Goal: Information Seeking & Learning: Compare options

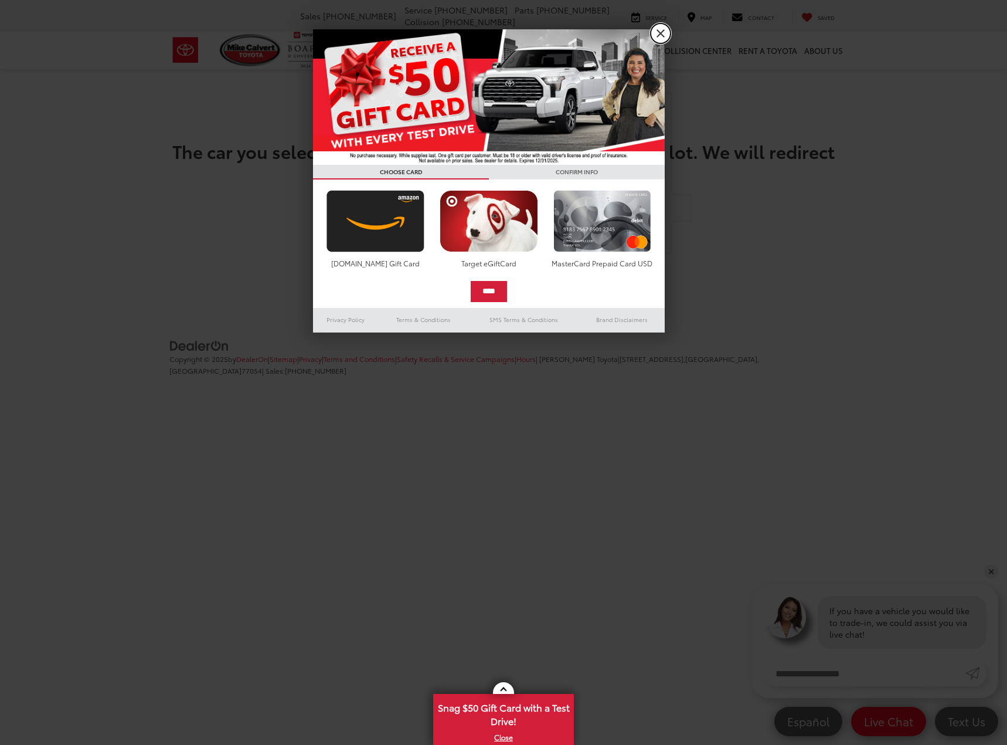
click at [661, 35] on link "X" at bounding box center [661, 33] width 20 height 20
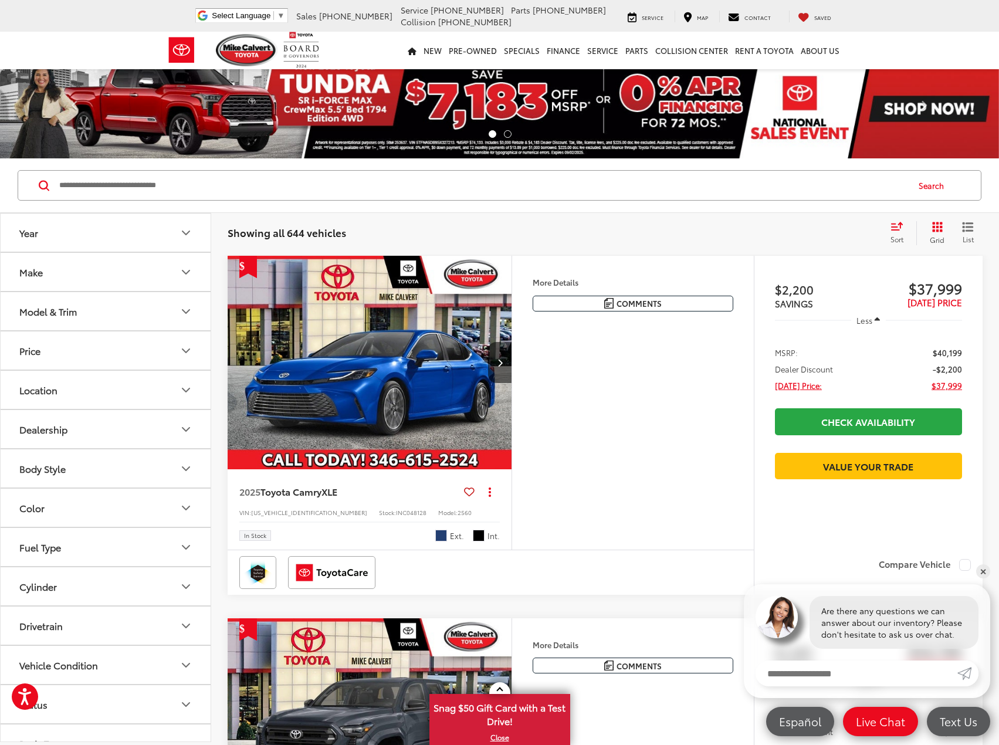
click at [56, 310] on div "Model & Trim" at bounding box center [47, 310] width 57 height 11
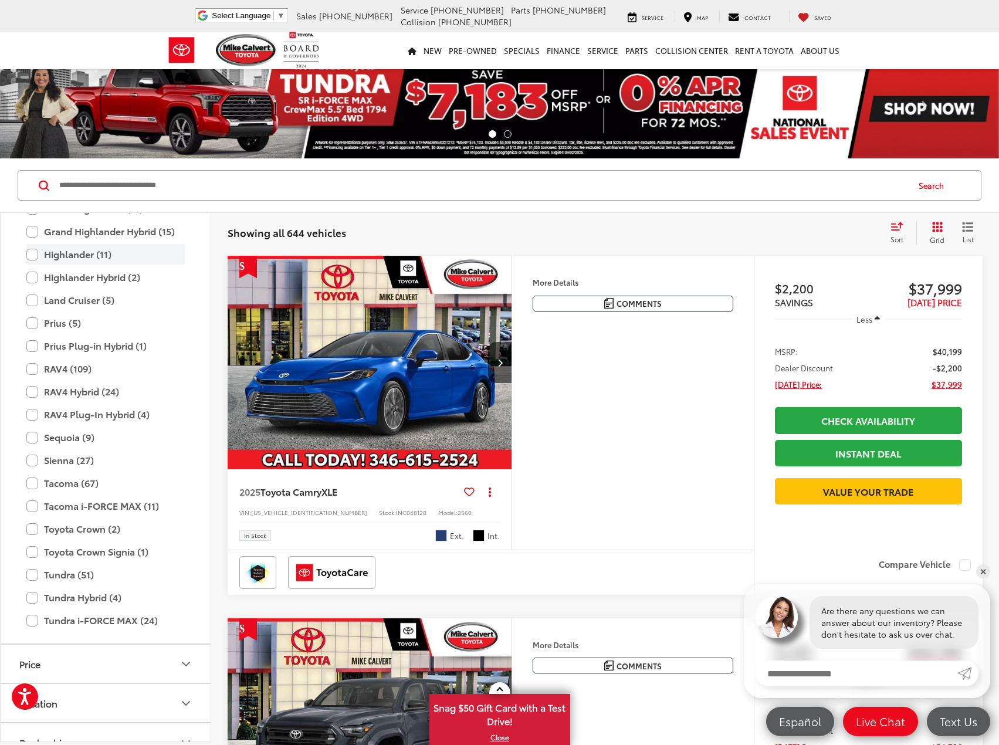
scroll to position [403, 0]
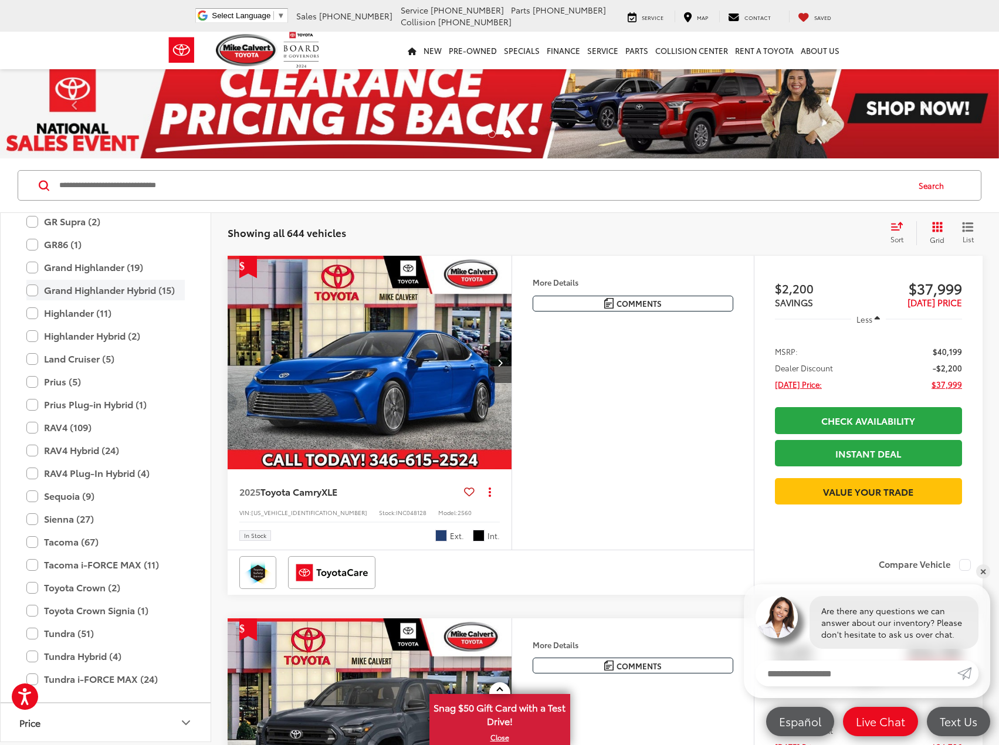
click at [34, 292] on label "Grand Highlander Hybrid (15)" at bounding box center [105, 290] width 158 height 21
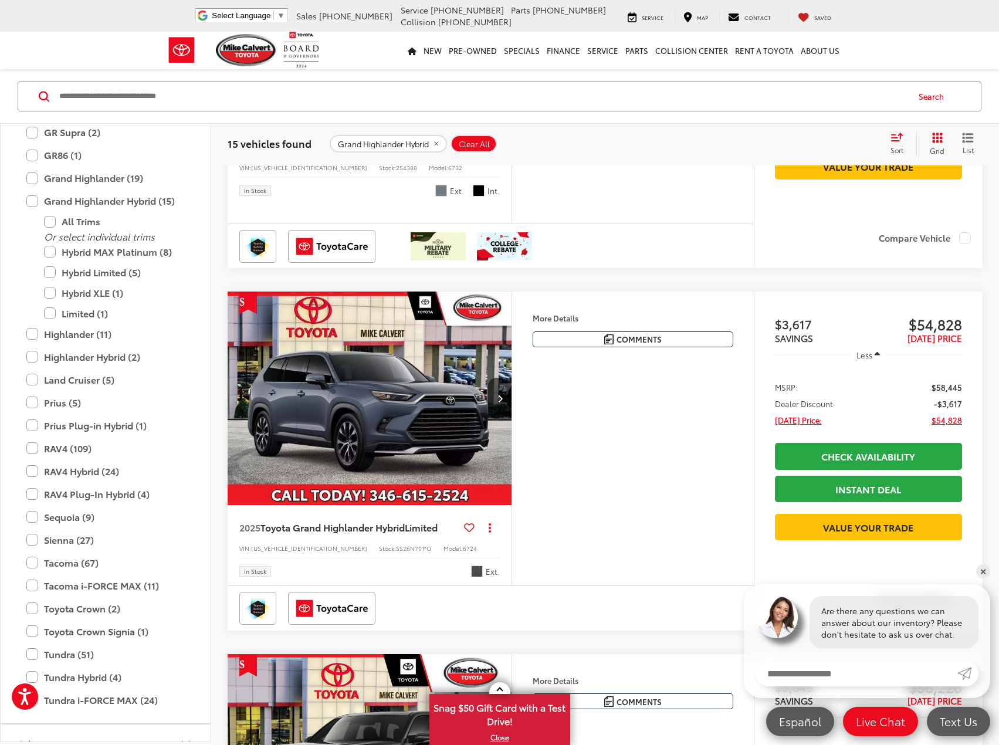
scroll to position [352, 0]
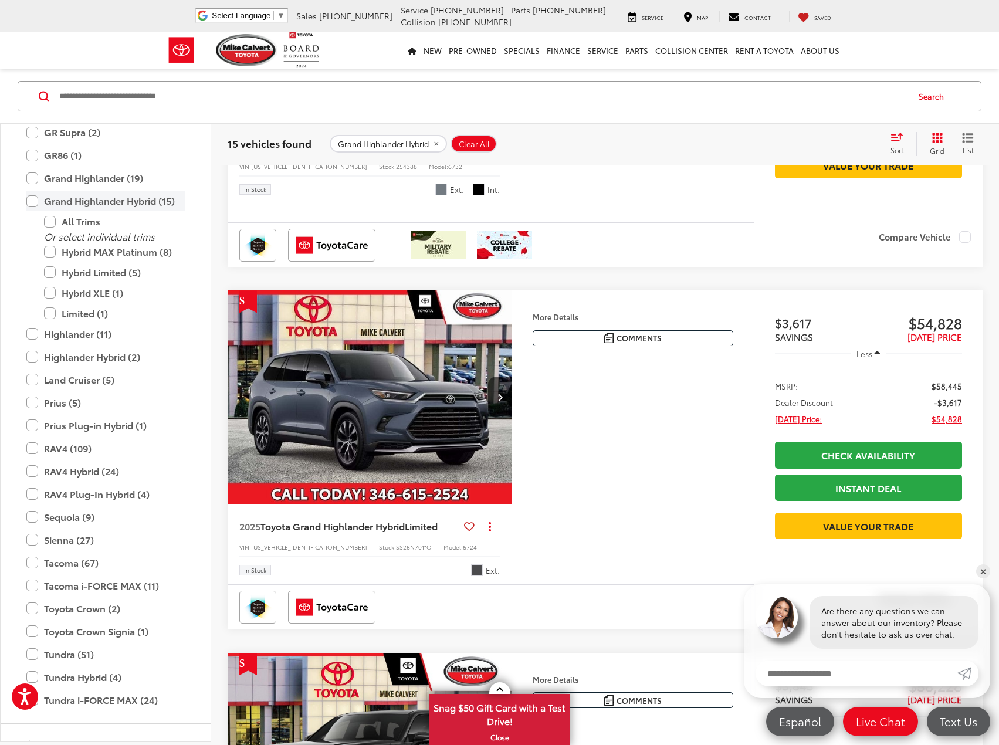
click at [34, 199] on label "Grand Highlander Hybrid (15)" at bounding box center [105, 201] width 158 height 21
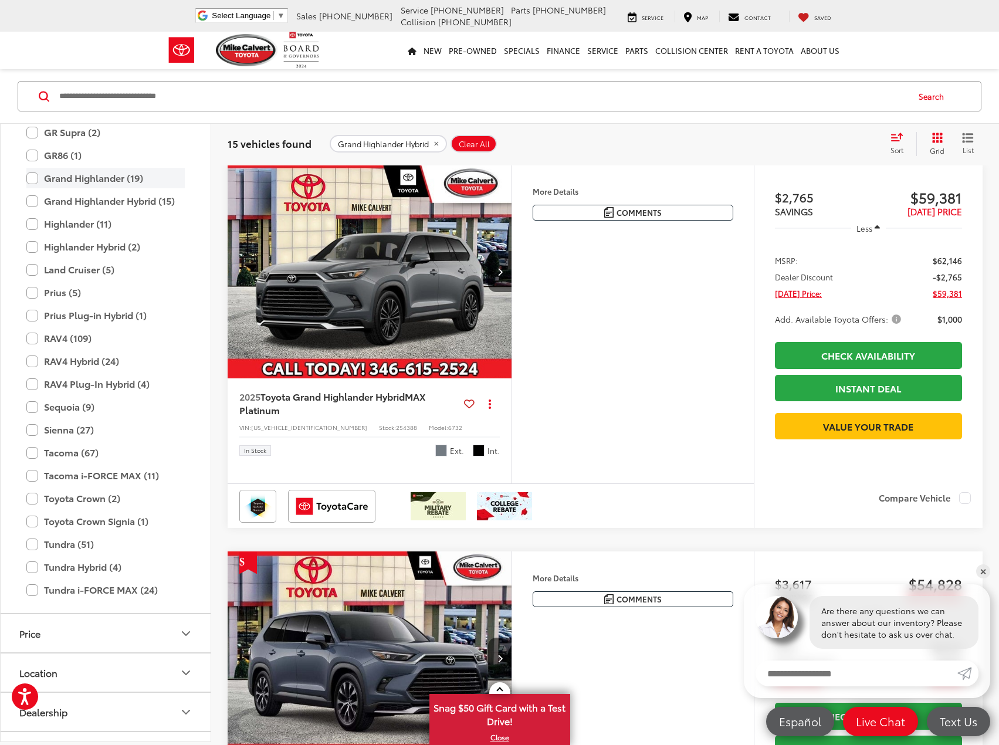
scroll to position [89, 0]
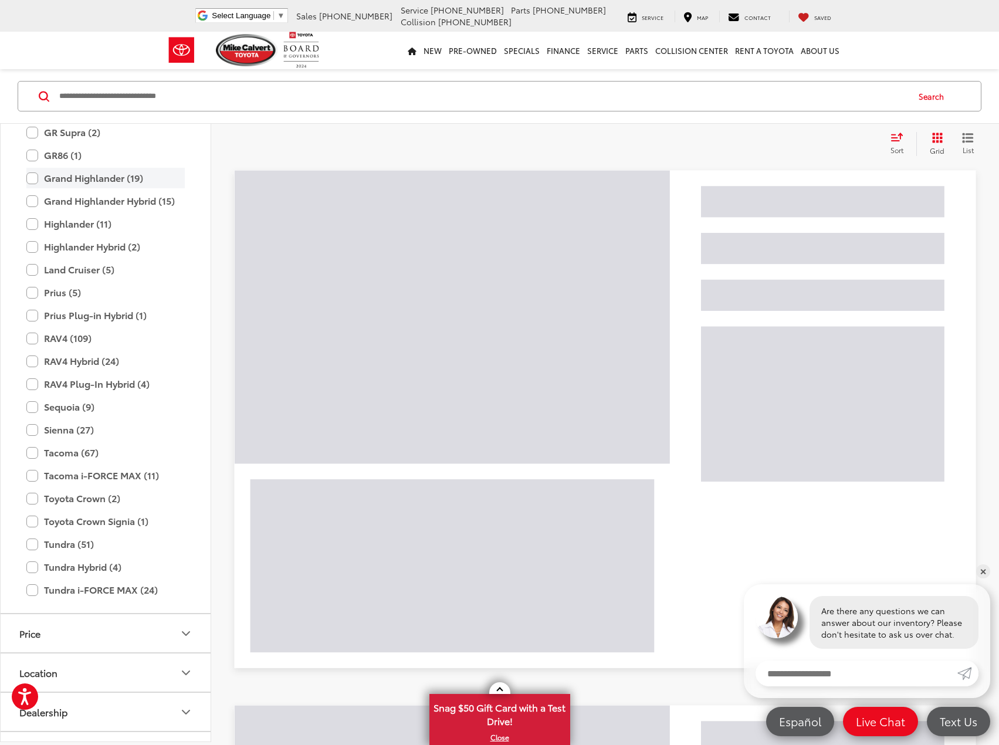
click at [36, 177] on label "Grand Highlander (19)" at bounding box center [105, 178] width 158 height 21
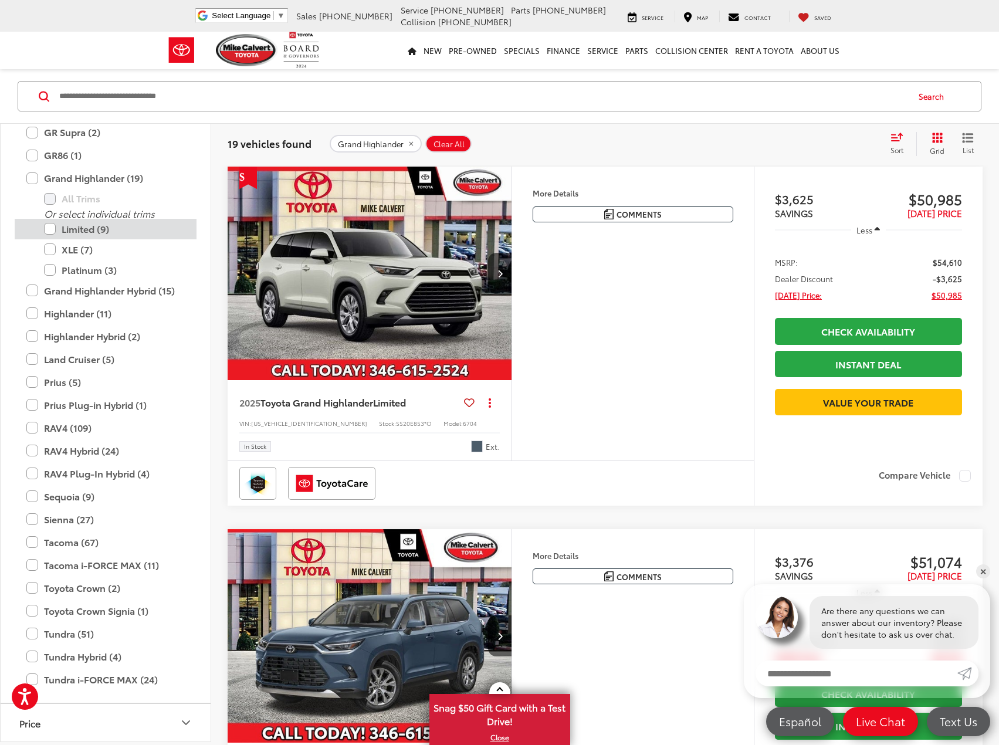
click at [49, 230] on label "Limited (9)" at bounding box center [114, 229] width 141 height 21
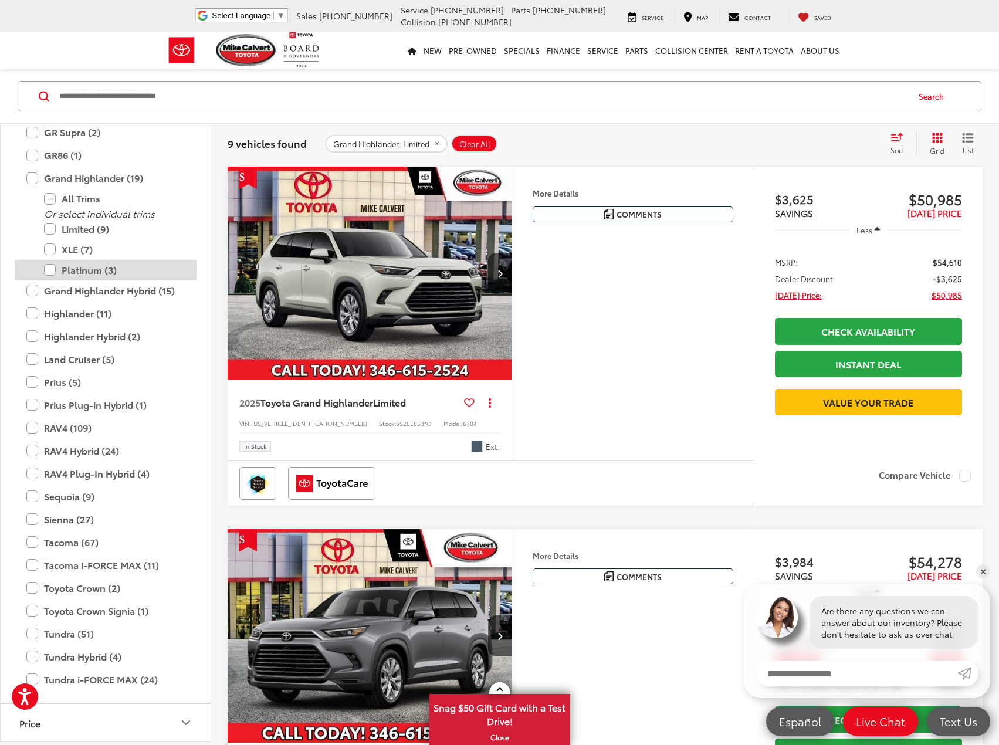
click at [49, 271] on label "Platinum (3)" at bounding box center [114, 270] width 141 height 21
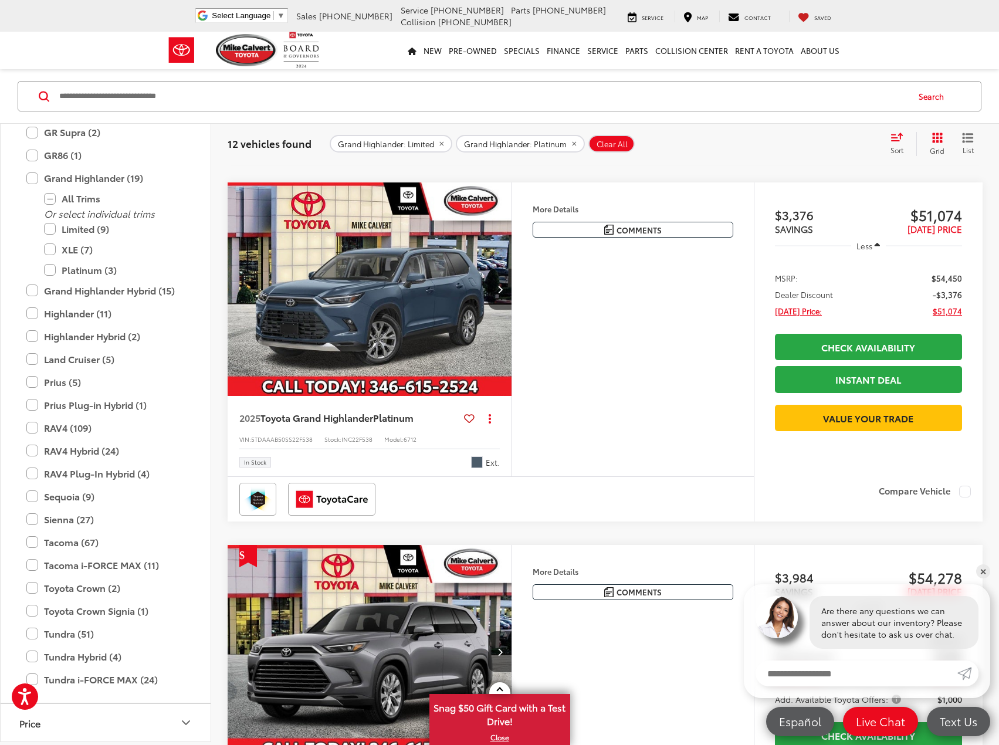
scroll to position [441, 0]
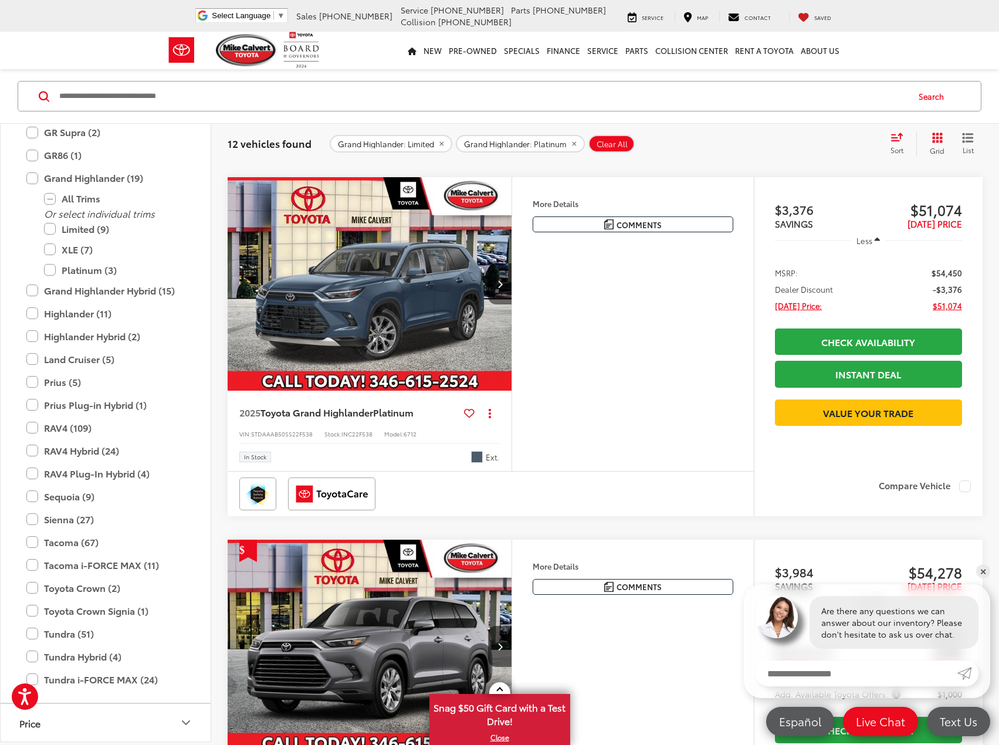
click at [501, 304] on button "Next image" at bounding box center [499, 283] width 23 height 41
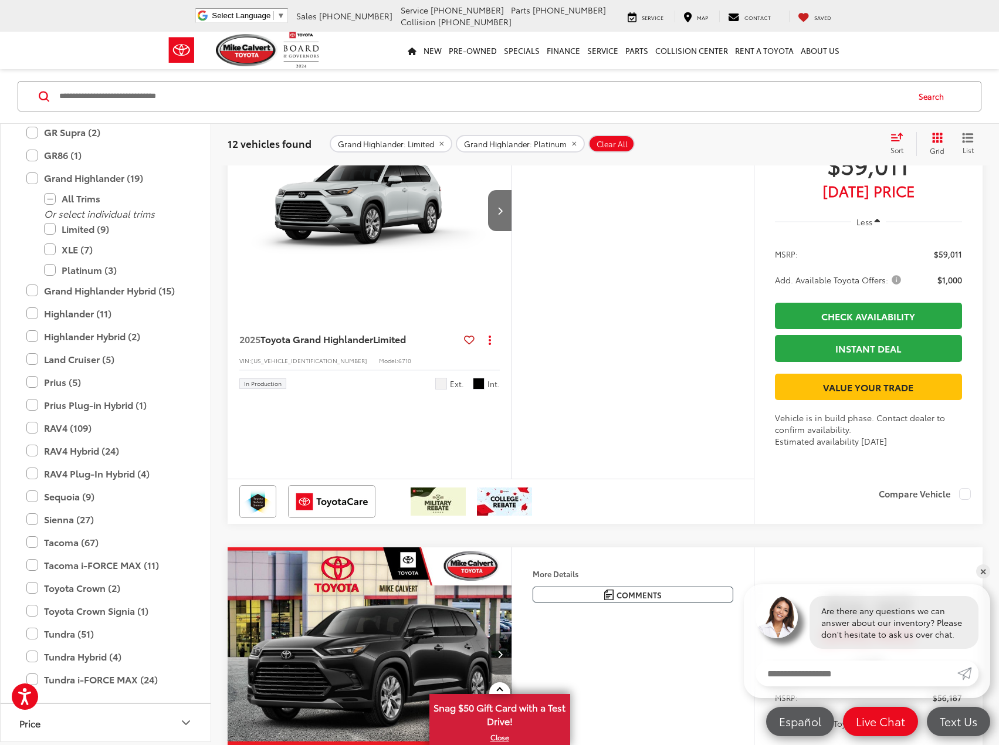
scroll to position [1262, 0]
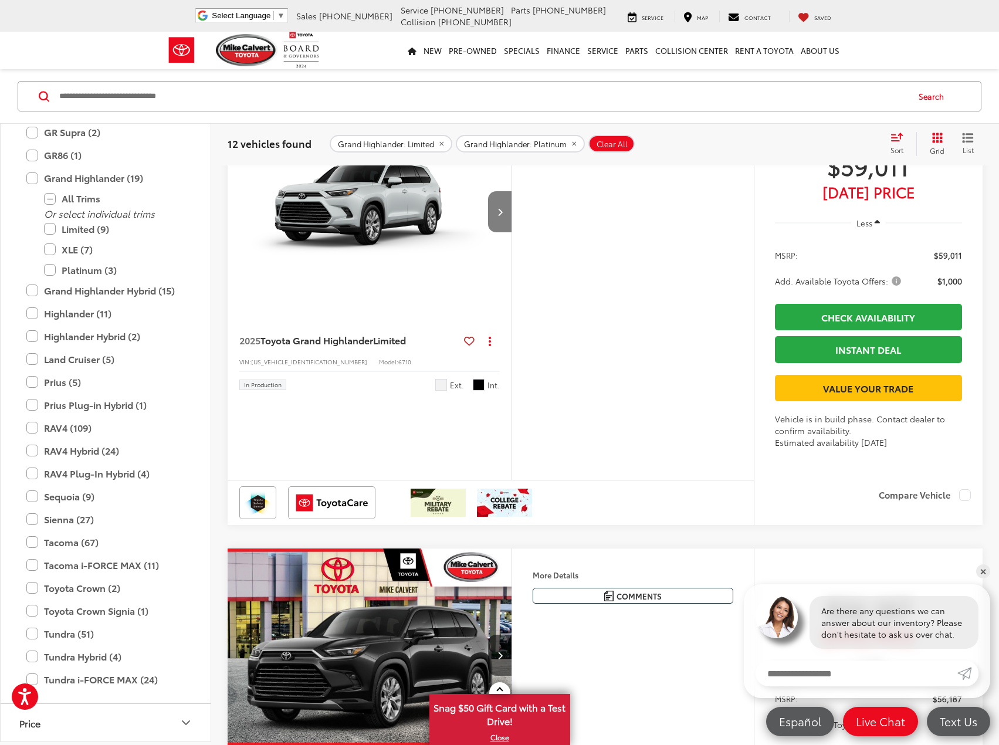
click at [501, 232] on button "Next image" at bounding box center [499, 211] width 23 height 41
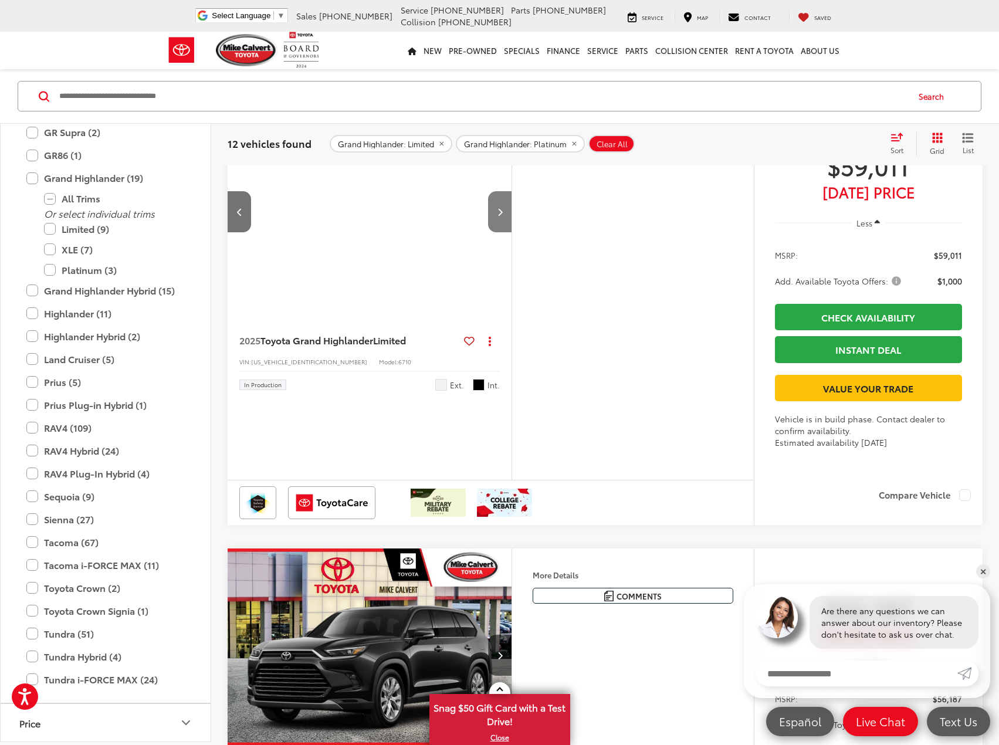
scroll to position [0, 286]
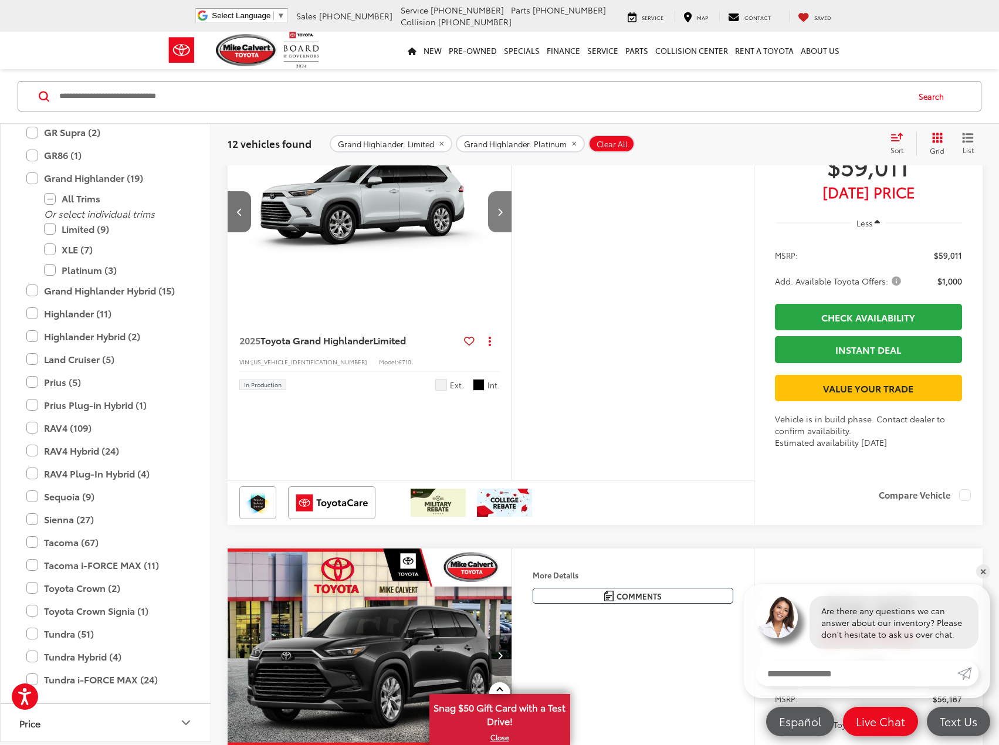
click at [501, 232] on button "Next image" at bounding box center [499, 211] width 23 height 41
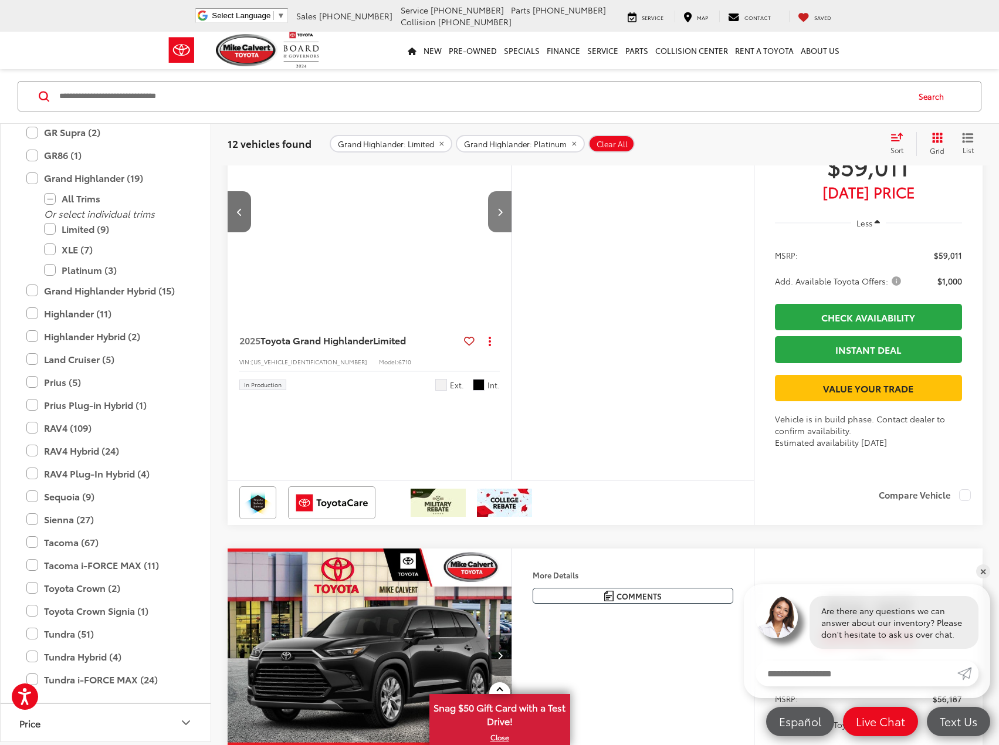
scroll to position [0, 572]
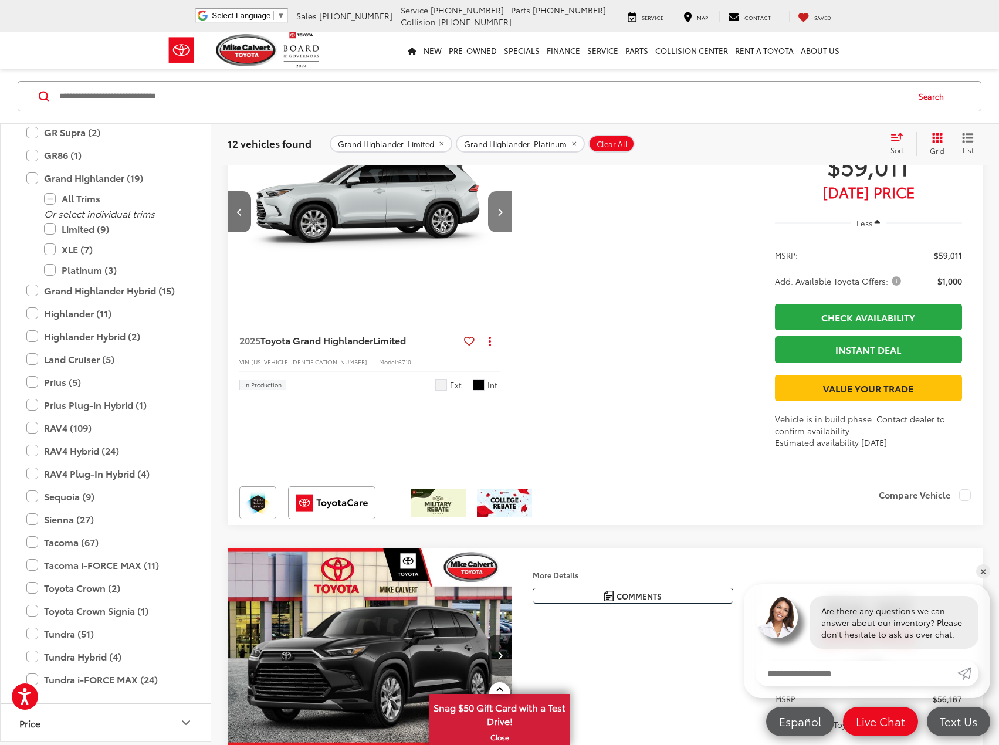
click at [501, 232] on button "Next image" at bounding box center [499, 211] width 23 height 41
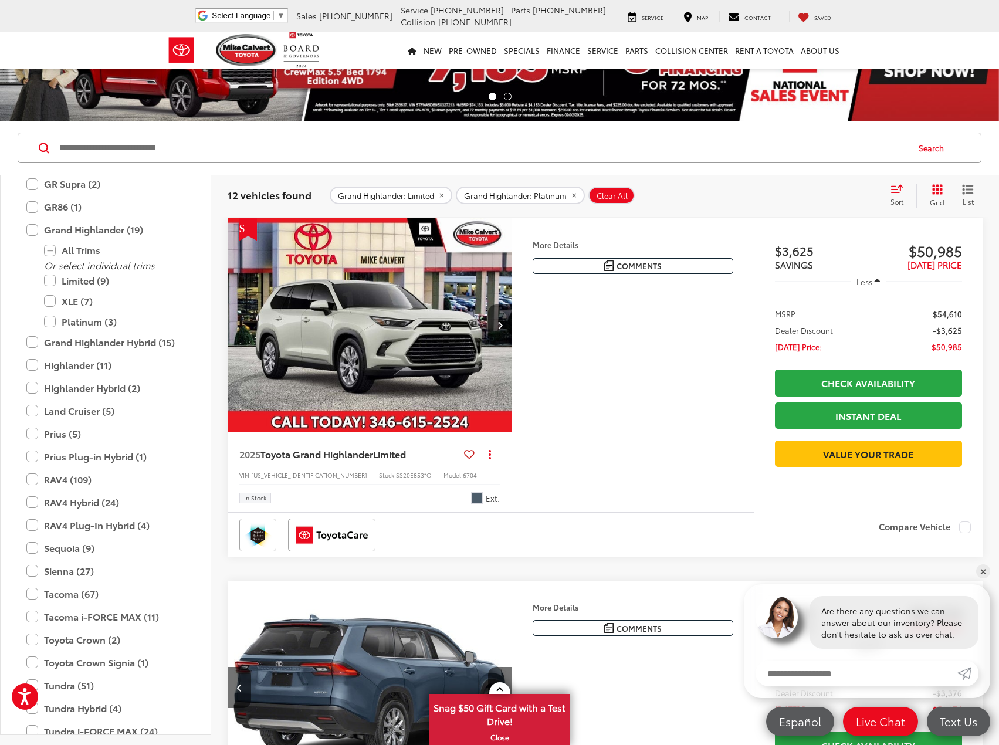
scroll to position [30, 0]
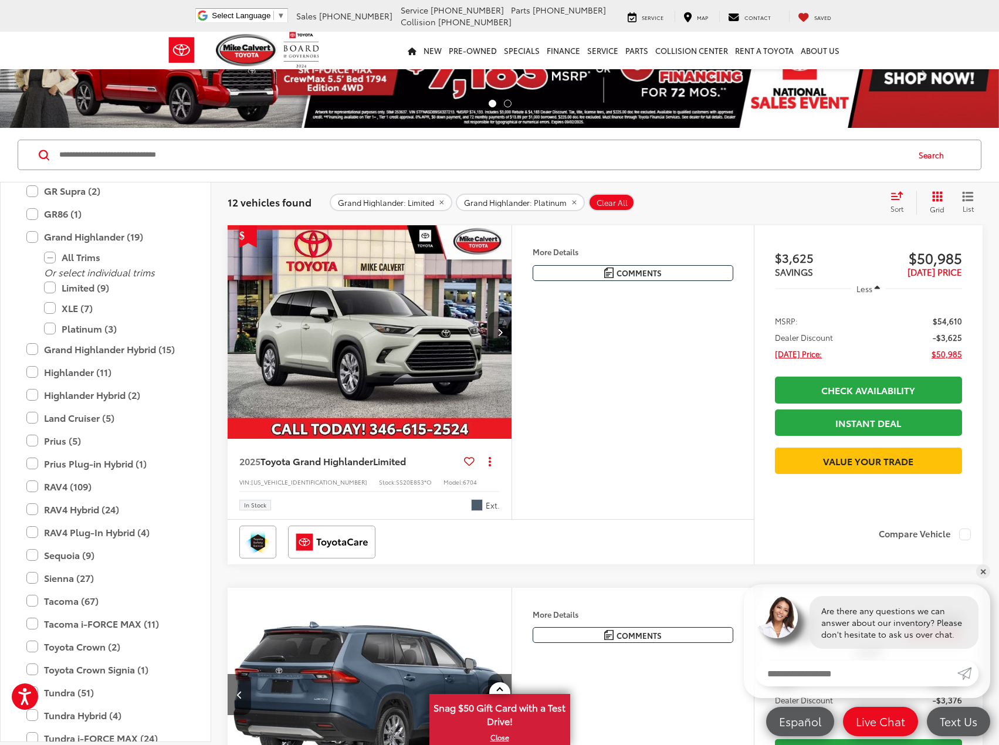
click at [496, 330] on button "Next image" at bounding box center [499, 331] width 23 height 41
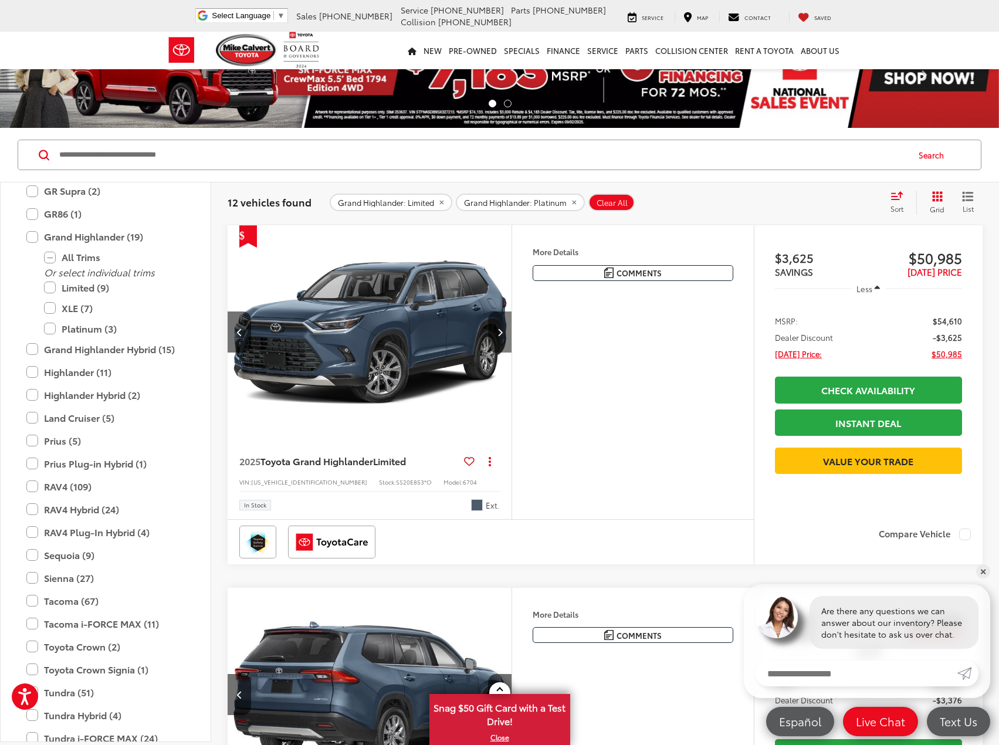
click at [496, 330] on button "Next image" at bounding box center [499, 331] width 23 height 41
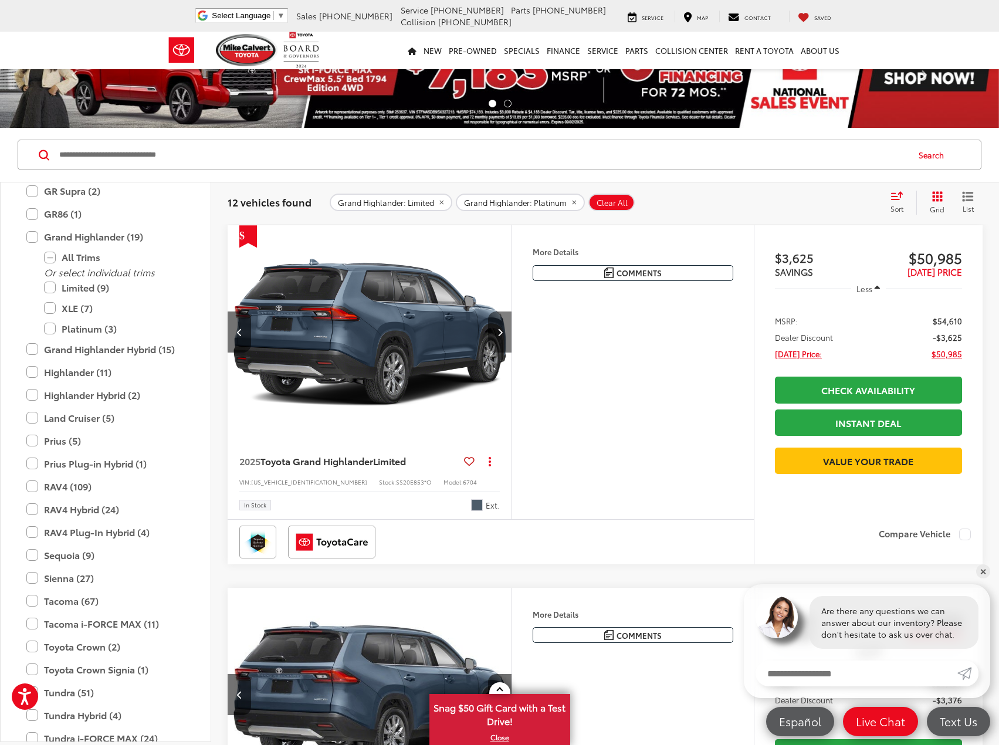
click at [496, 330] on button "Next image" at bounding box center [499, 331] width 23 height 41
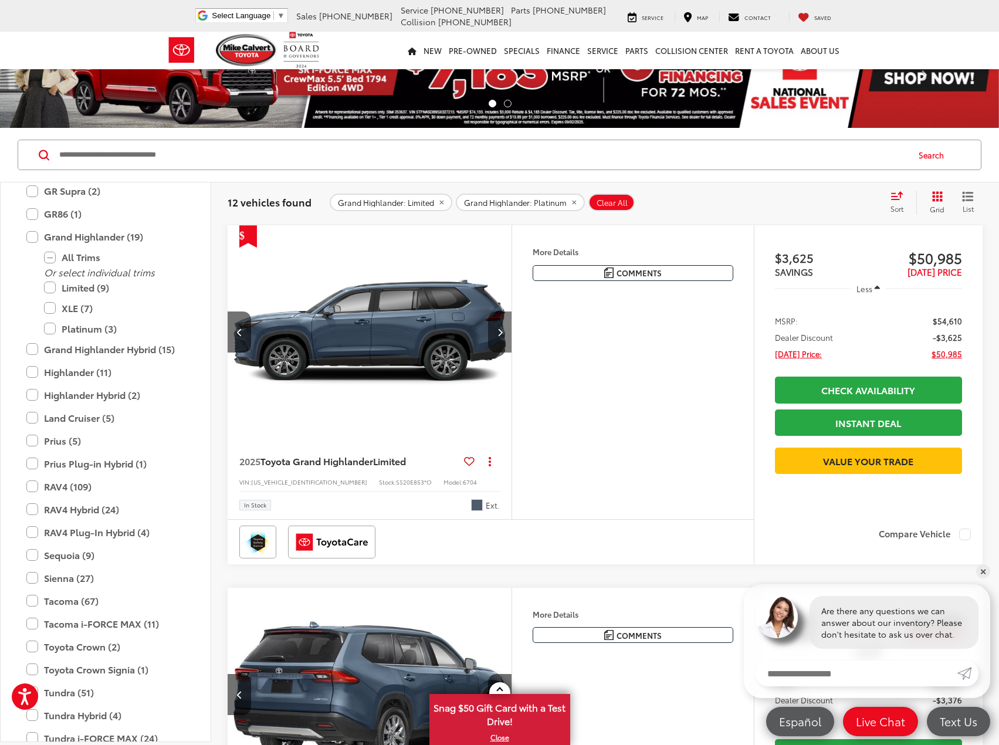
click at [496, 330] on button "Next image" at bounding box center [499, 331] width 23 height 41
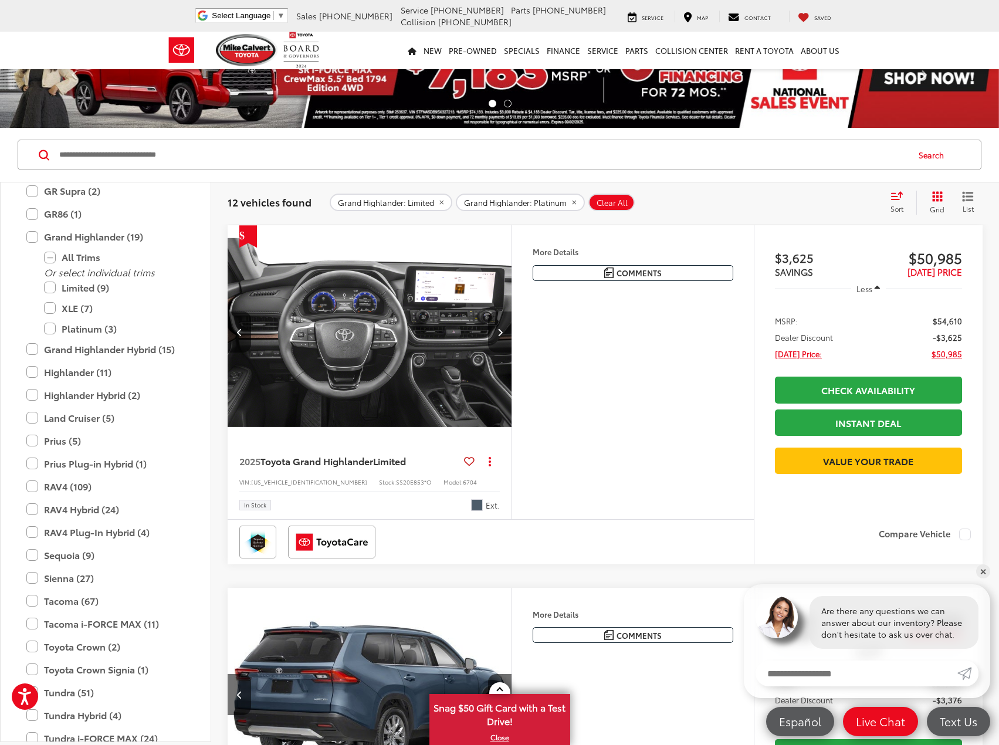
click at [496, 330] on button "Next image" at bounding box center [499, 331] width 23 height 41
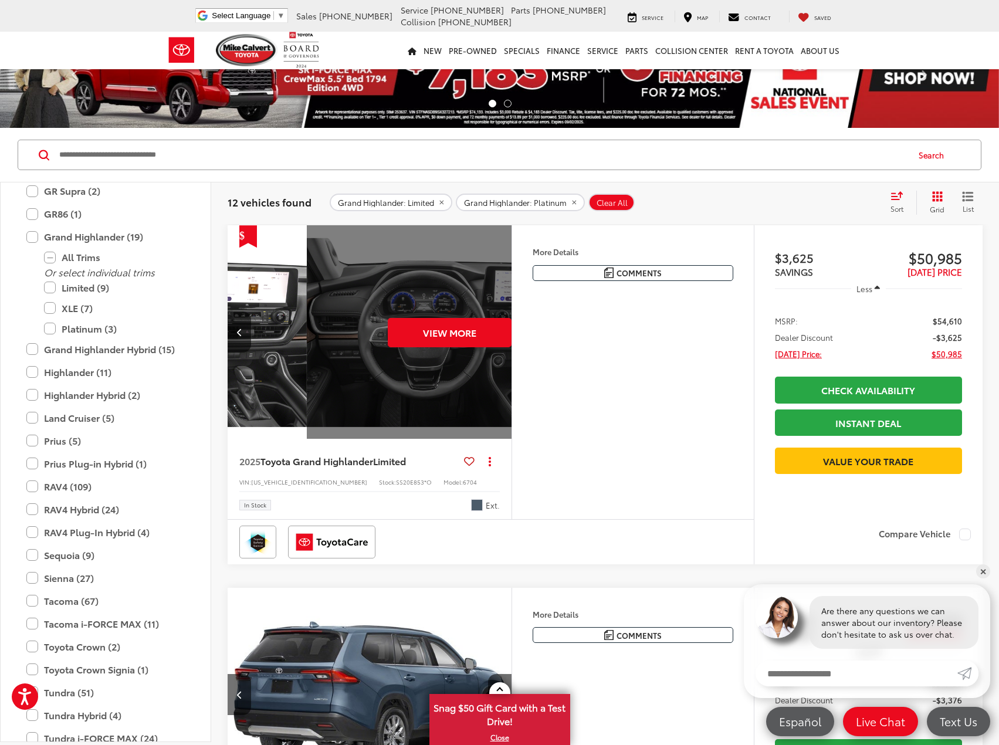
scroll to position [0, 1429]
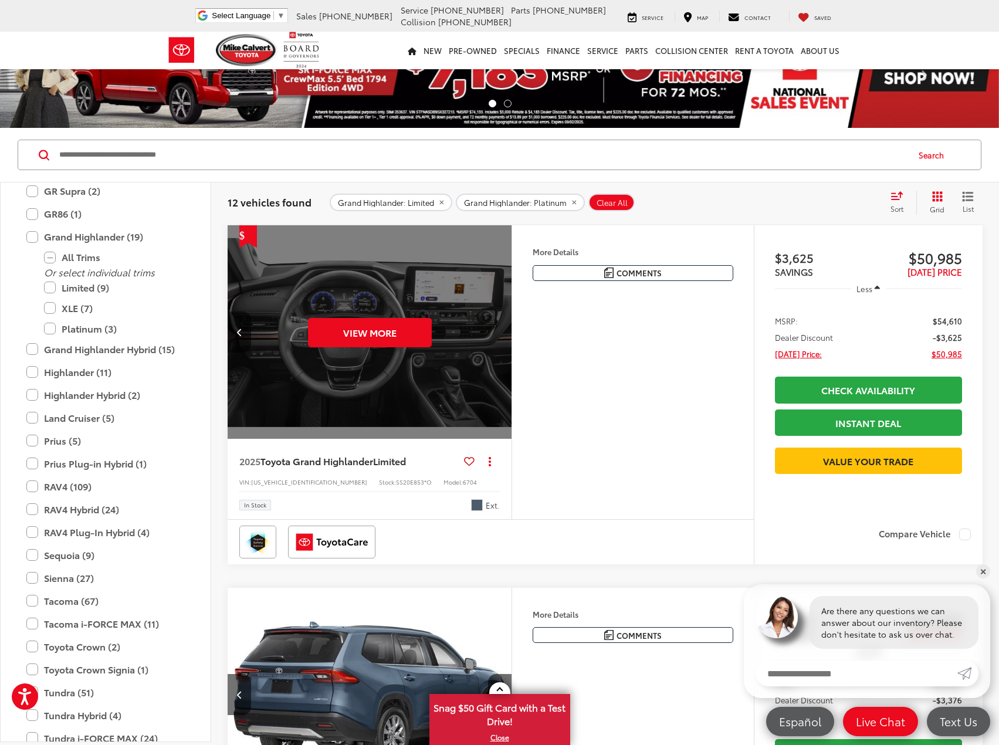
click at [496, 330] on div "View More" at bounding box center [370, 332] width 286 height 215
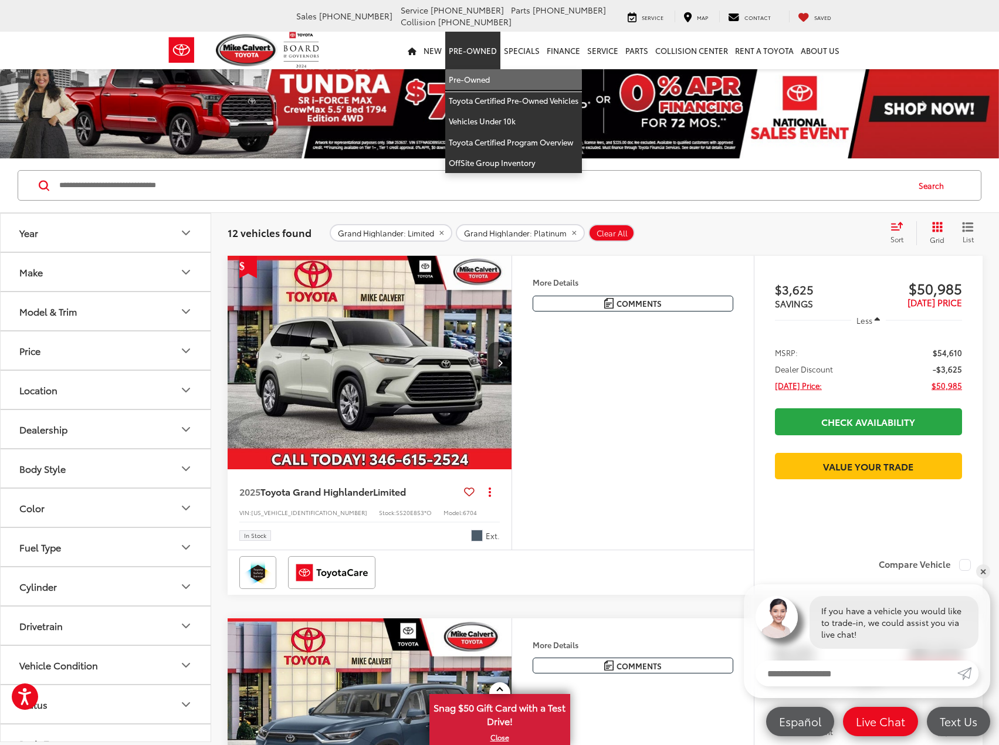
click at [473, 86] on link "Pre-Owned" at bounding box center [513, 79] width 137 height 21
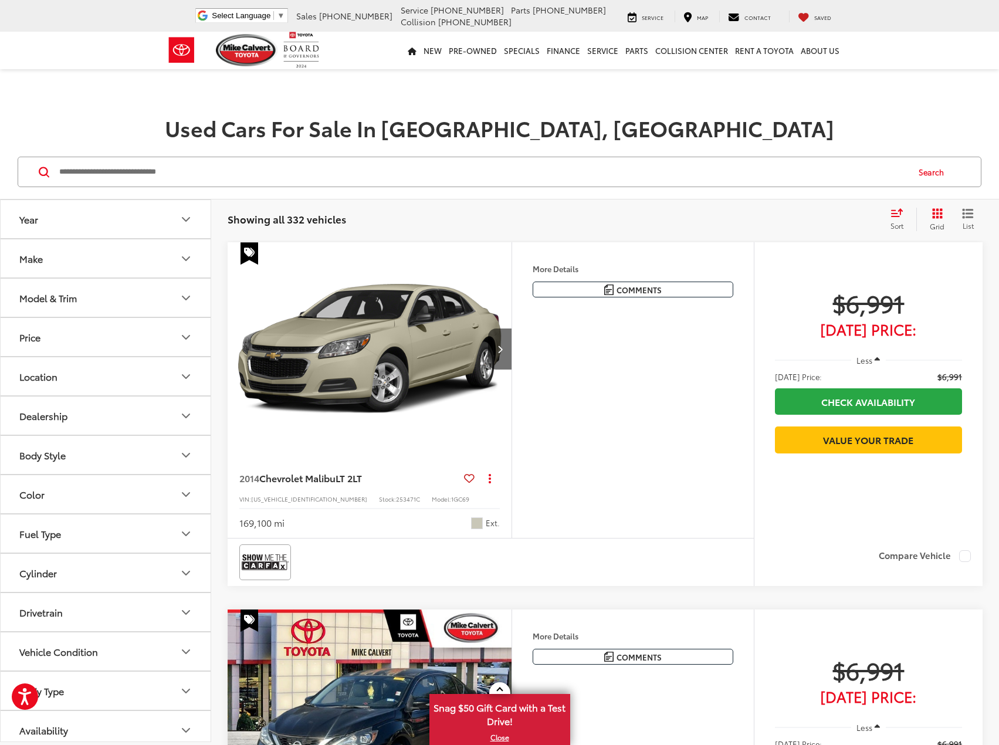
click at [87, 307] on button "Model & Trim" at bounding box center [106, 298] width 211 height 38
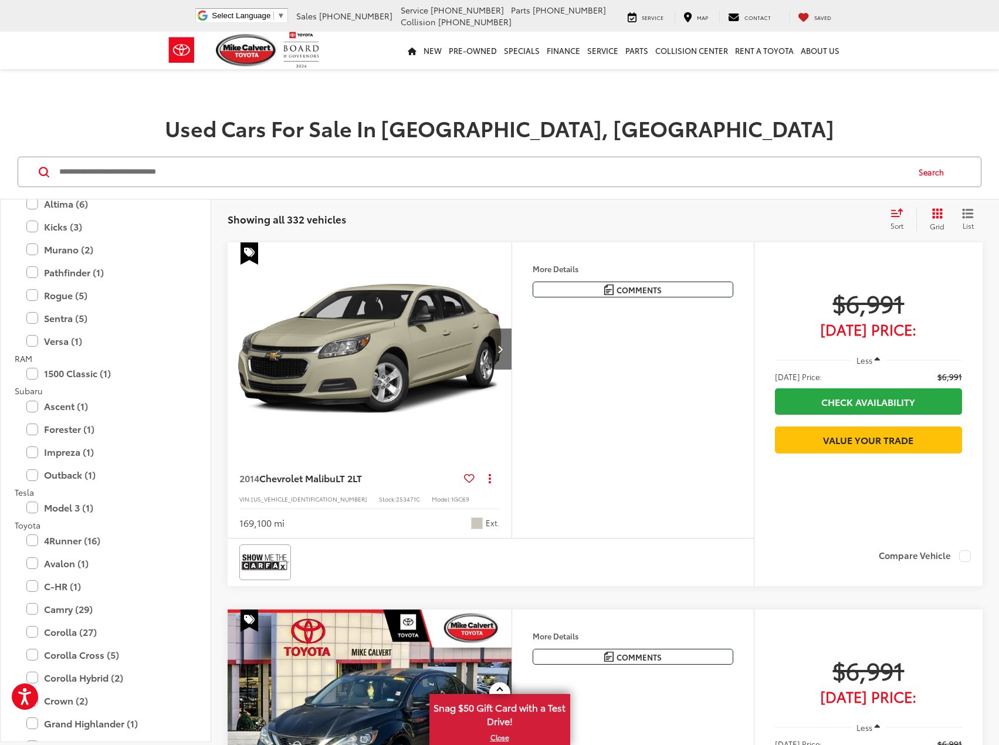
scroll to position [2228, 0]
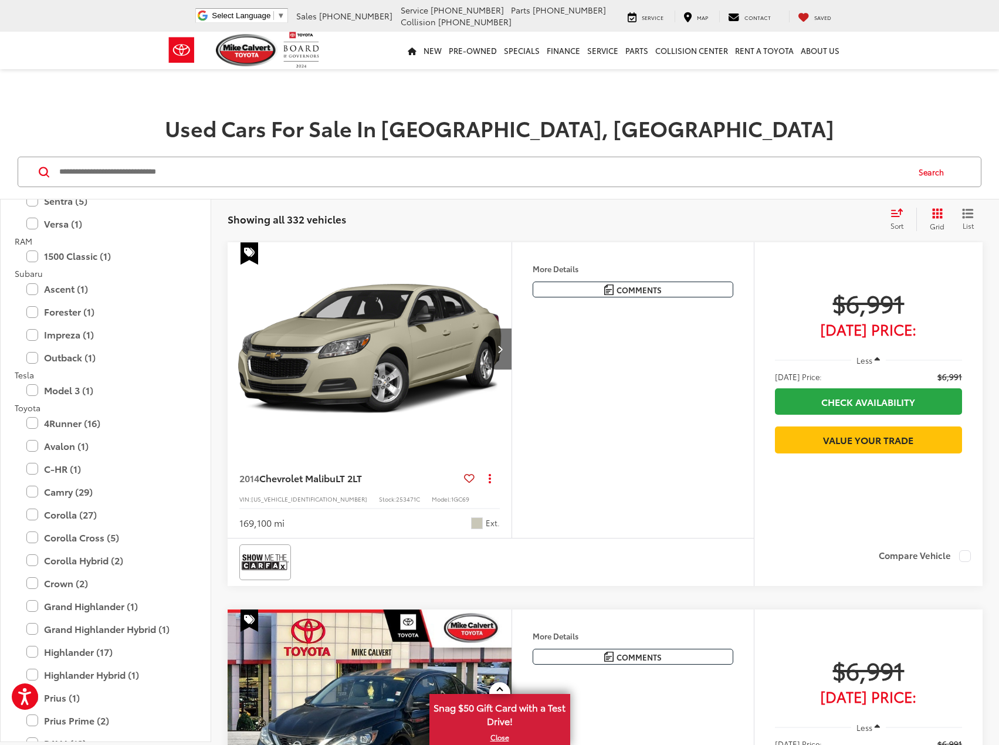
click at [25, 604] on div "Grand Highlander (1) All Trims Or select individual trims XLE (1)" at bounding box center [106, 606] width 182 height 21
click at [30, 606] on label "Grand Highlander (1)" at bounding box center [105, 606] width 158 height 21
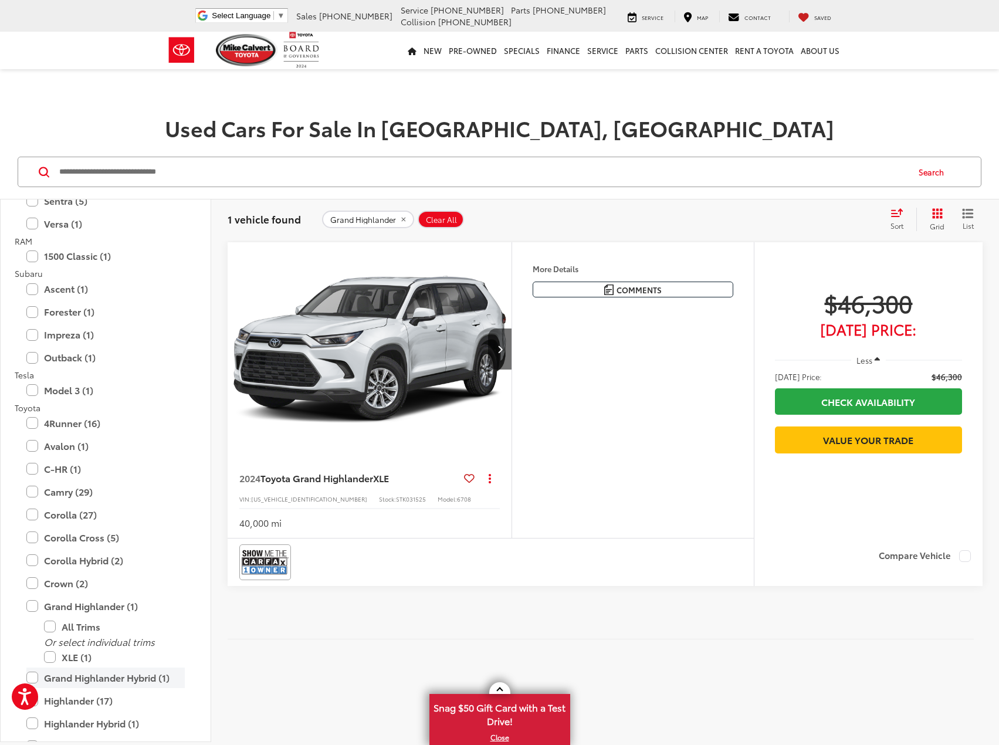
click at [29, 674] on label "Grand Highlander Hybrid (1)" at bounding box center [105, 677] width 158 height 21
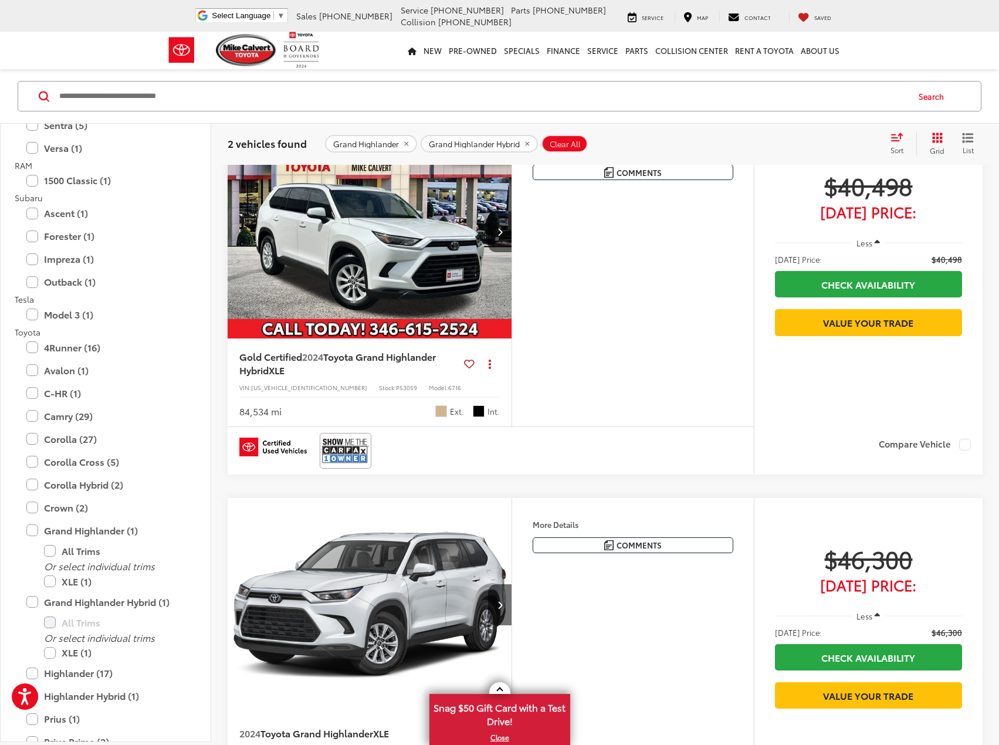
scroll to position [293, 0]
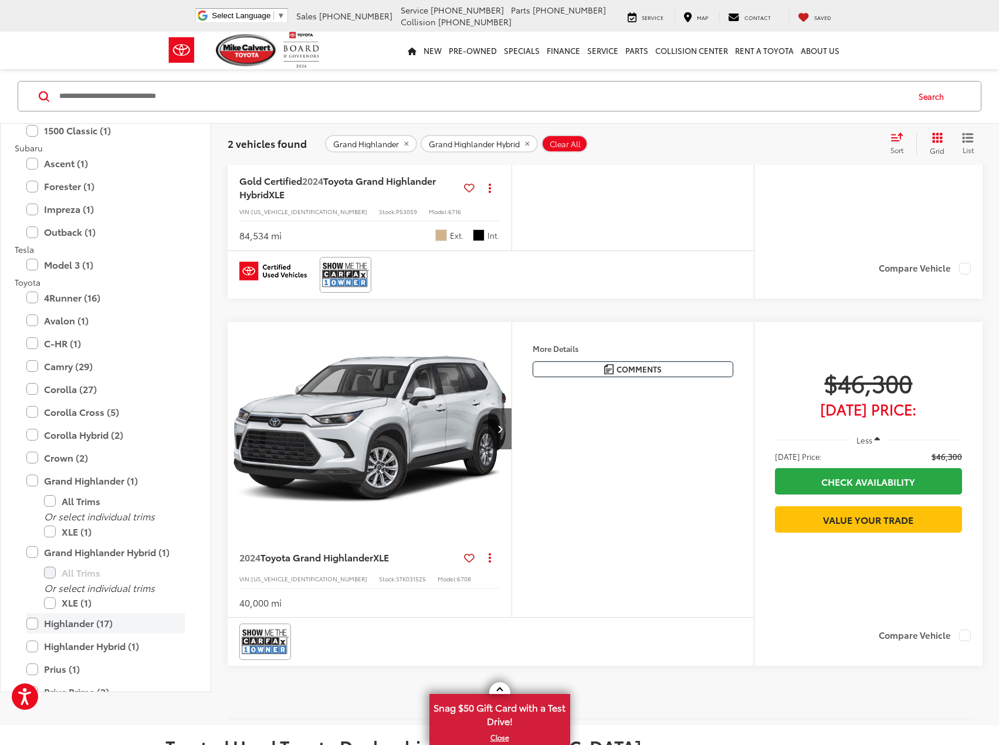
click at [31, 629] on label "Highlander (17)" at bounding box center [105, 623] width 158 height 21
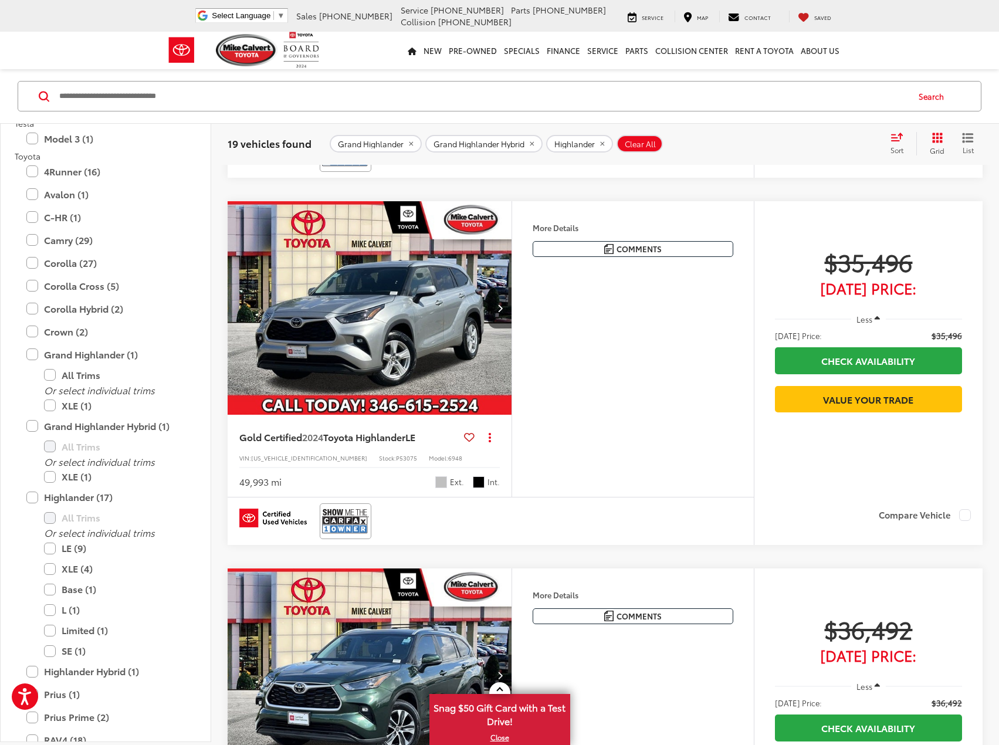
scroll to position [3945, 0]
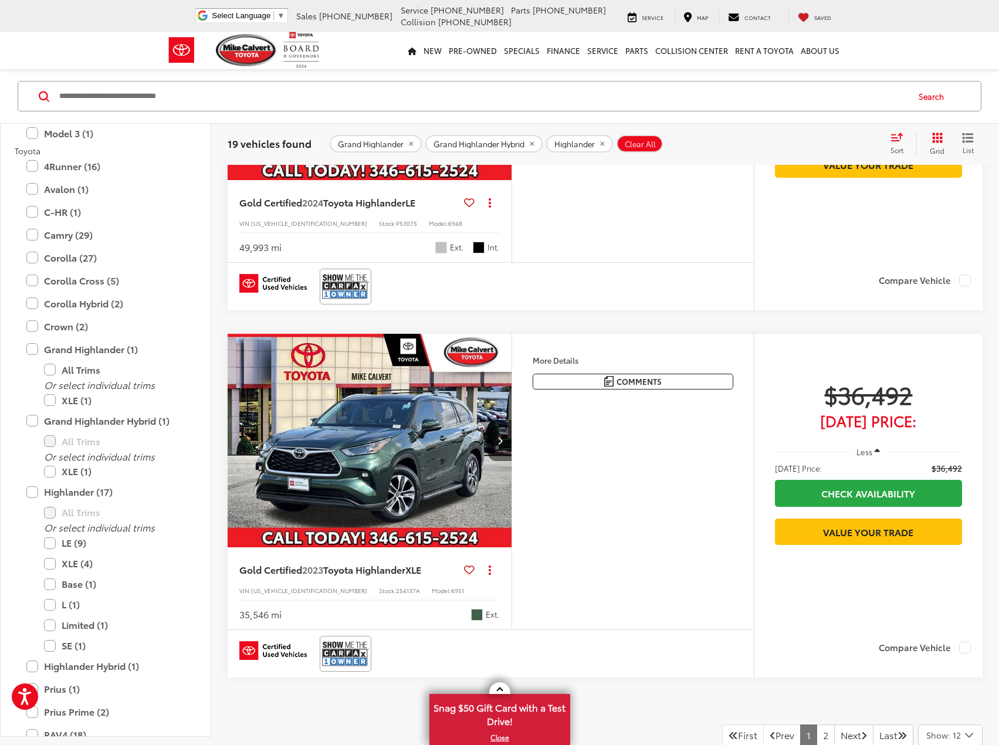
click at [501, 441] on icon "Next image" at bounding box center [499, 440] width 5 height 8
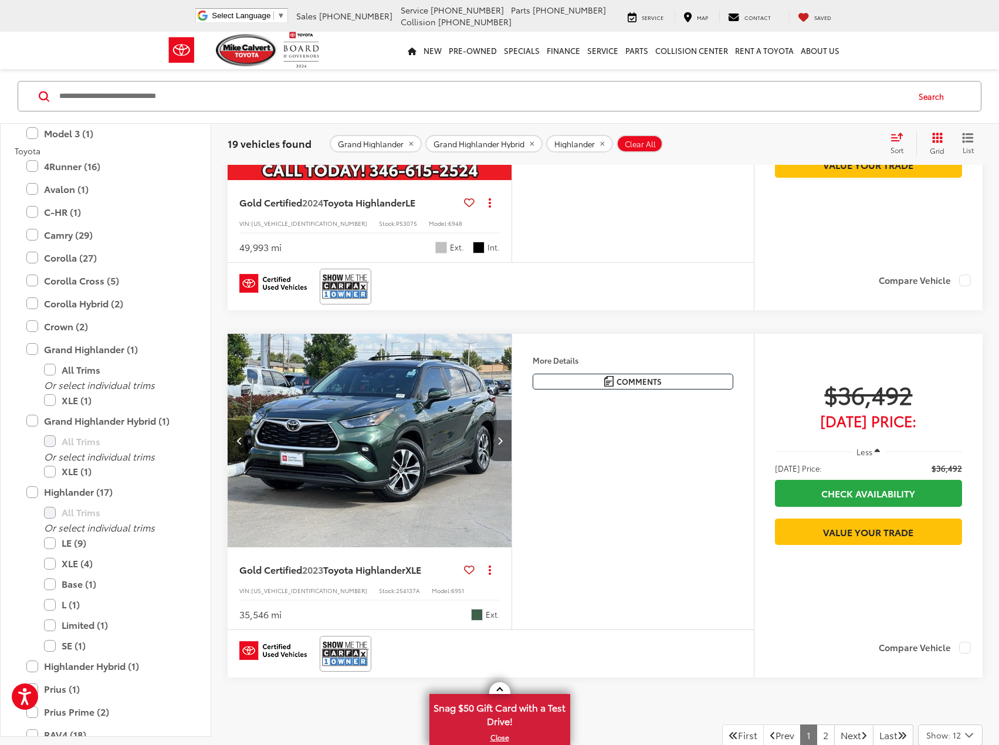
click at [501, 441] on icon "Next image" at bounding box center [499, 440] width 5 height 8
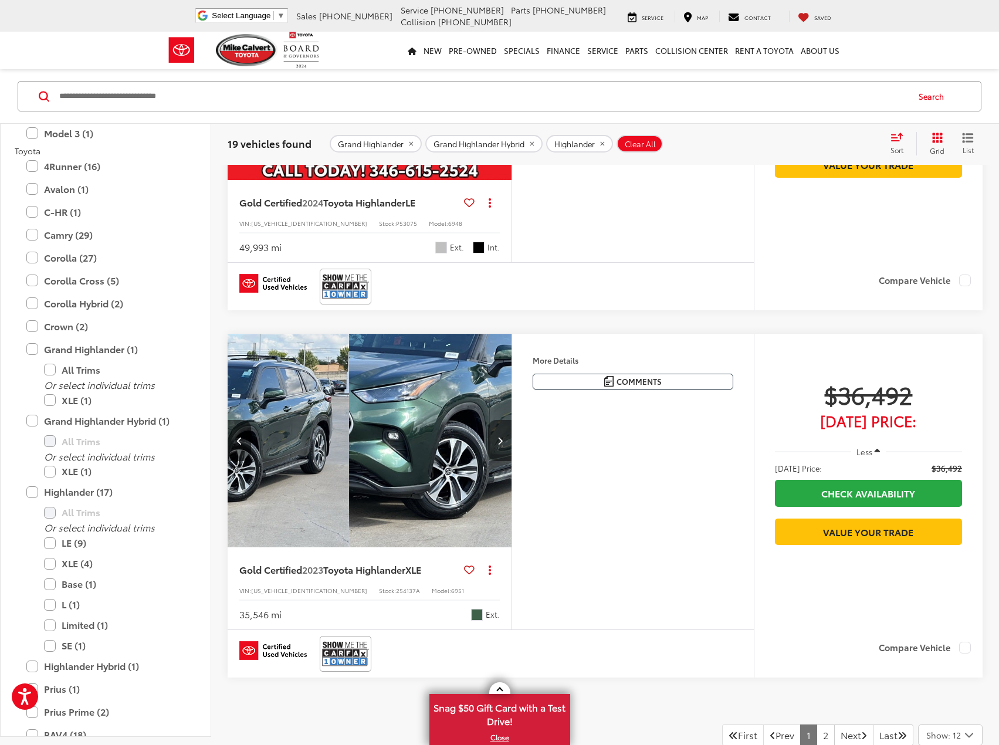
scroll to position [0, 572]
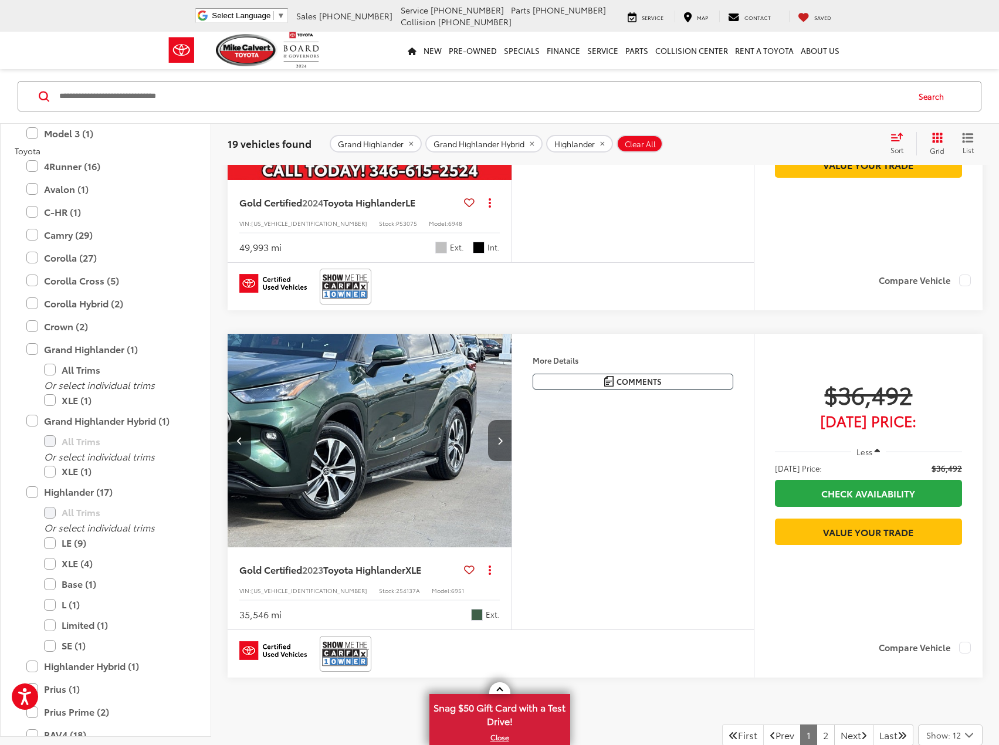
click at [501, 441] on icon "Next image" at bounding box center [499, 440] width 5 height 8
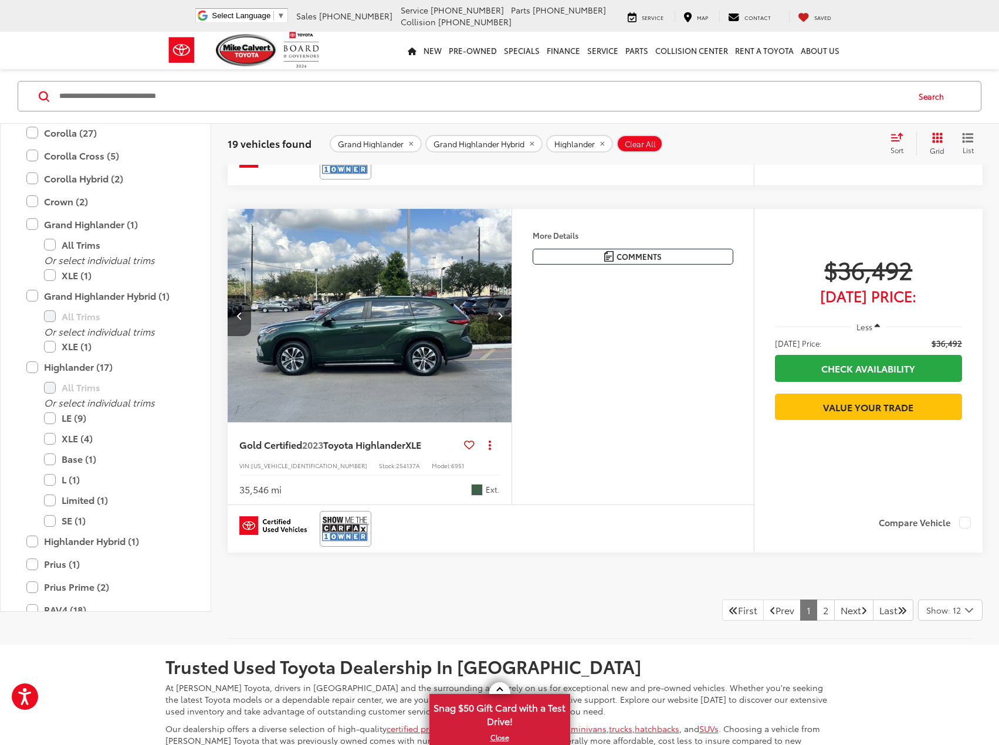
scroll to position [4239, 0]
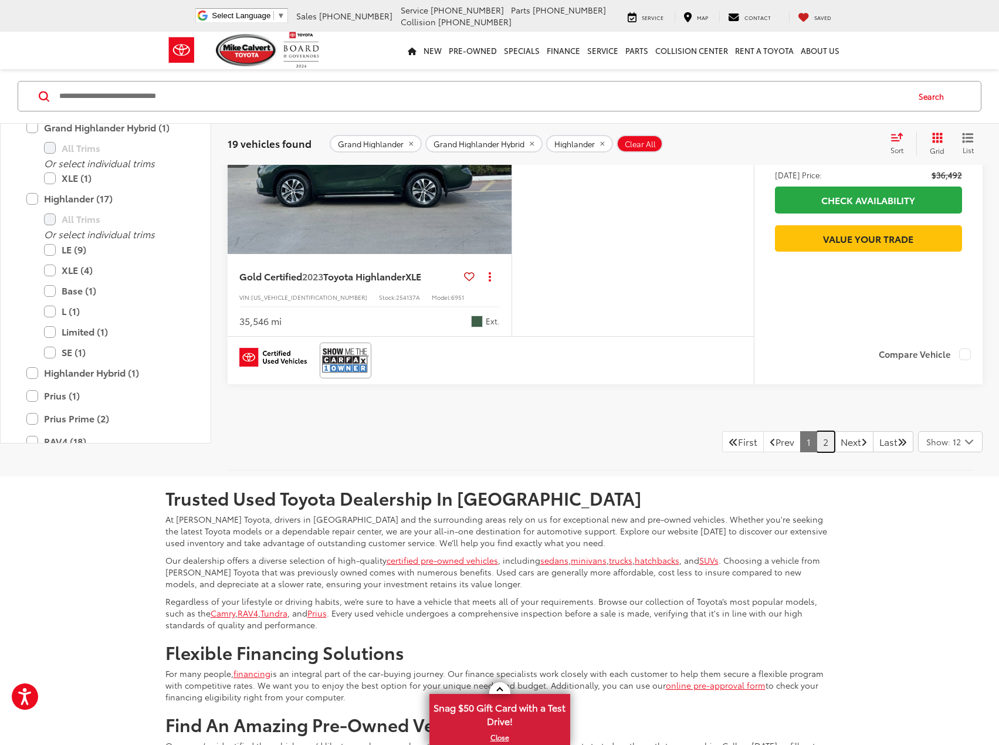
click at [816, 446] on link "2" at bounding box center [825, 441] width 18 height 21
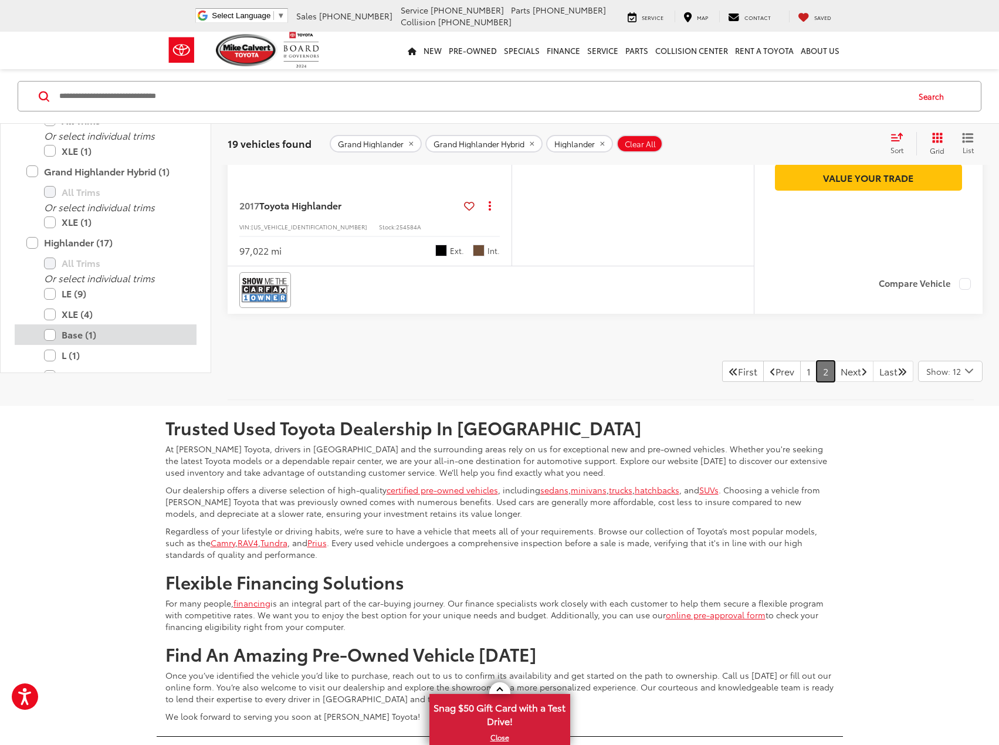
scroll to position [2287, 0]
click at [33, 247] on label "Highlander (17)" at bounding box center [105, 245] width 158 height 21
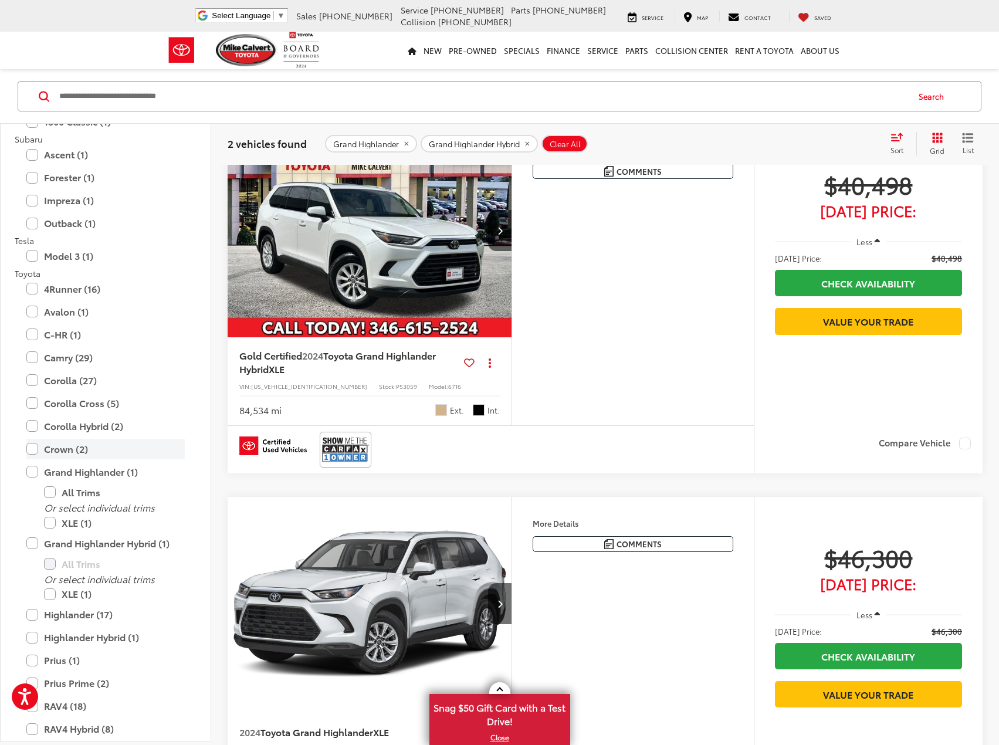
scroll to position [76, 0]
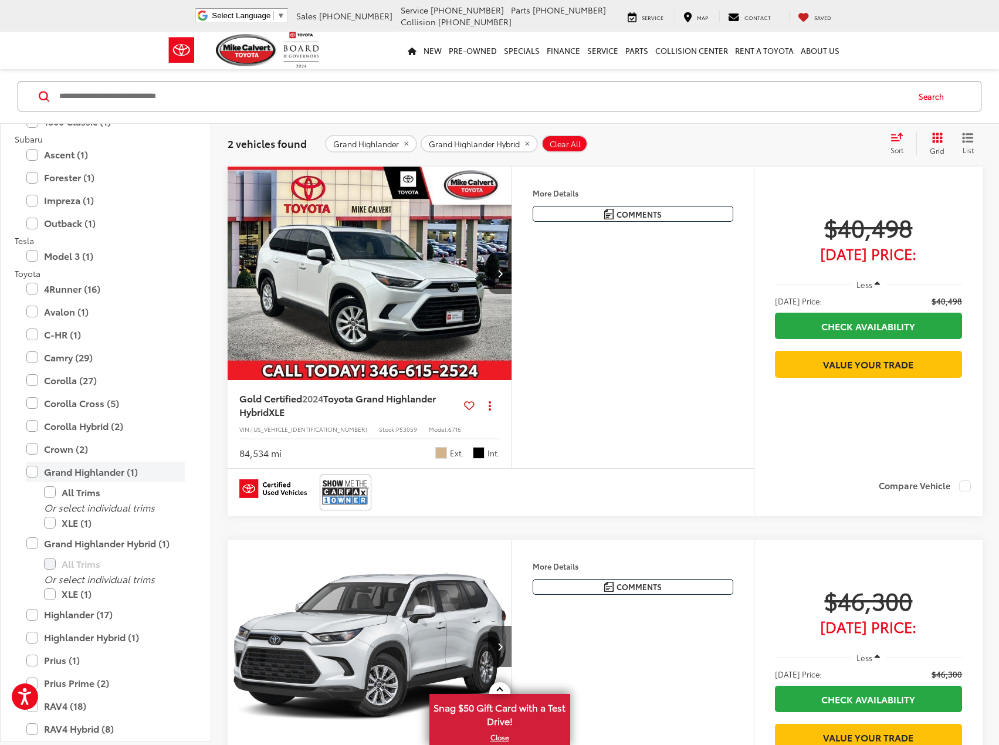
click at [31, 468] on label "Grand Highlander (1)" at bounding box center [105, 471] width 158 height 21
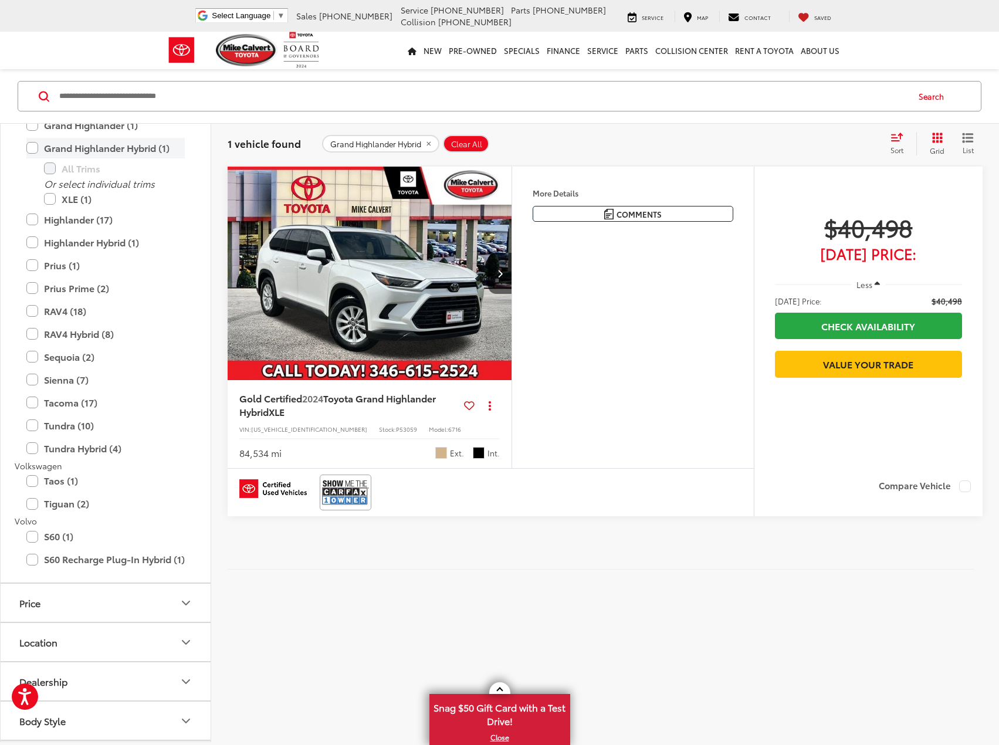
scroll to position [2638, 0]
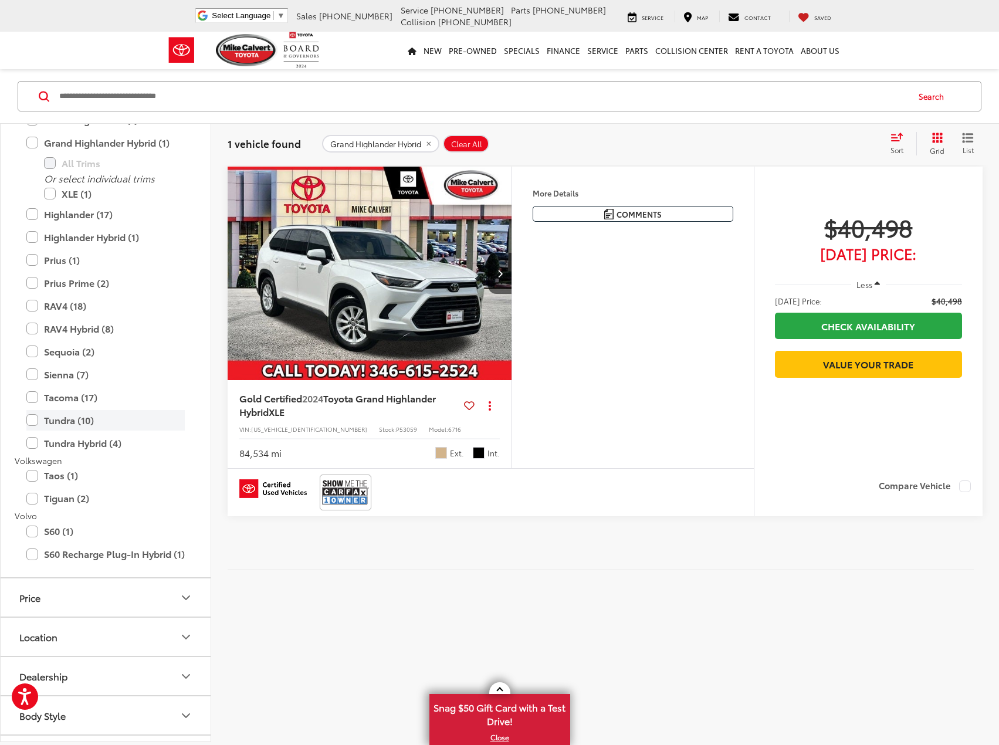
click at [32, 423] on label "Tundra (10)" at bounding box center [105, 420] width 158 height 21
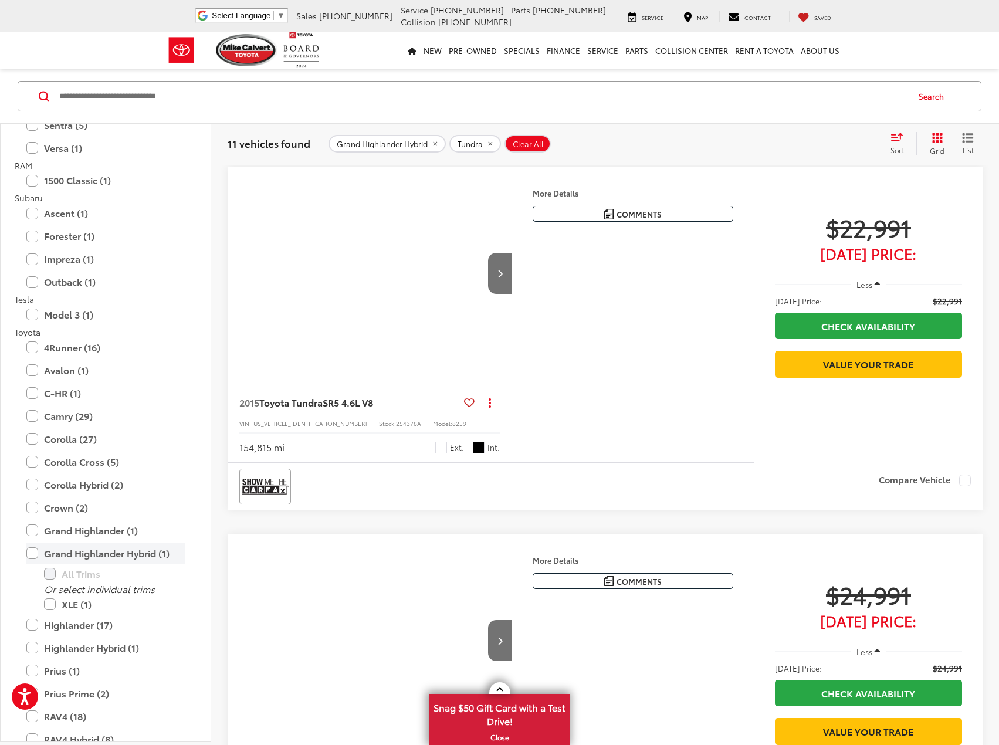
scroll to position [2287, 0]
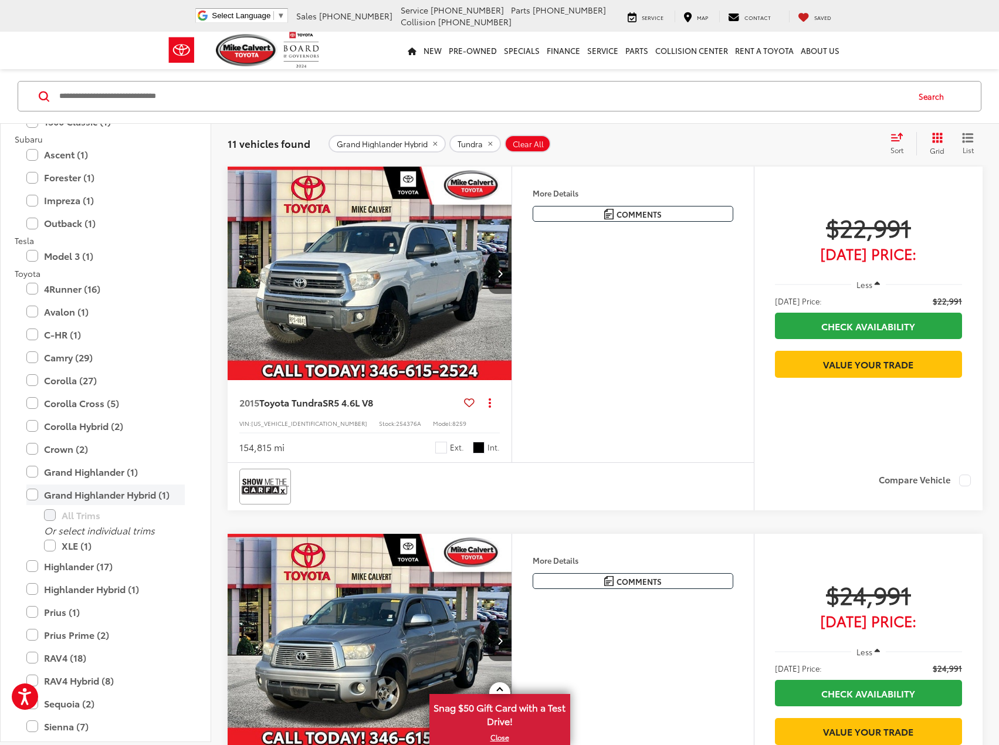
click at [34, 492] on label "Grand Highlander Hybrid (1)" at bounding box center [105, 494] width 158 height 21
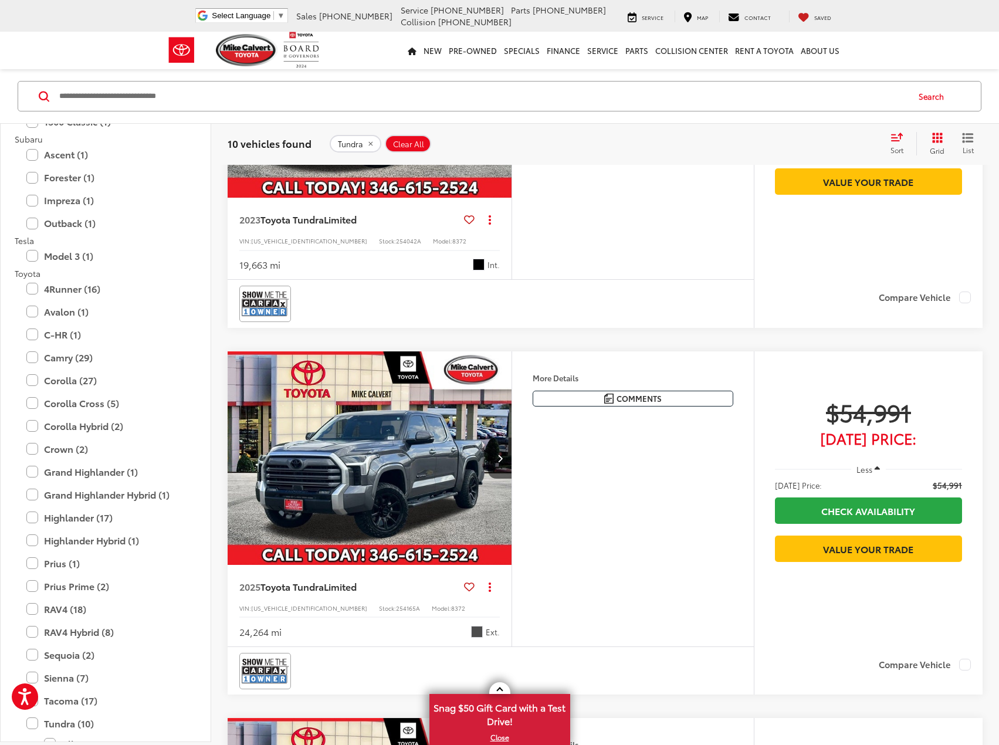
scroll to position [2831, 0]
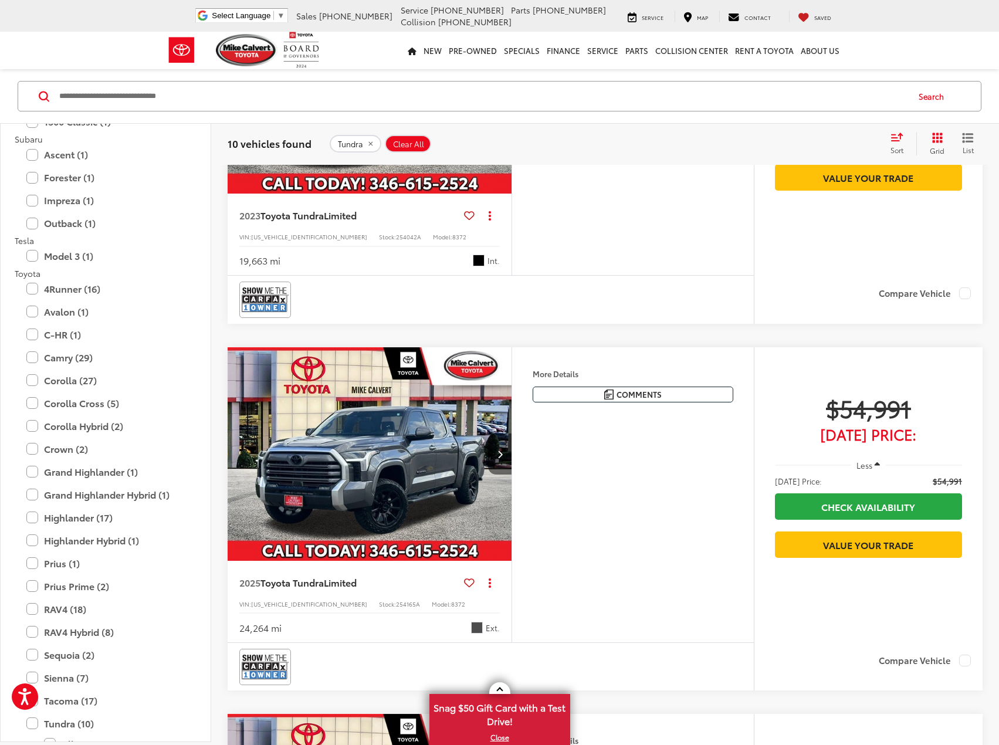
click at [495, 457] on button "Next image" at bounding box center [499, 453] width 23 height 41
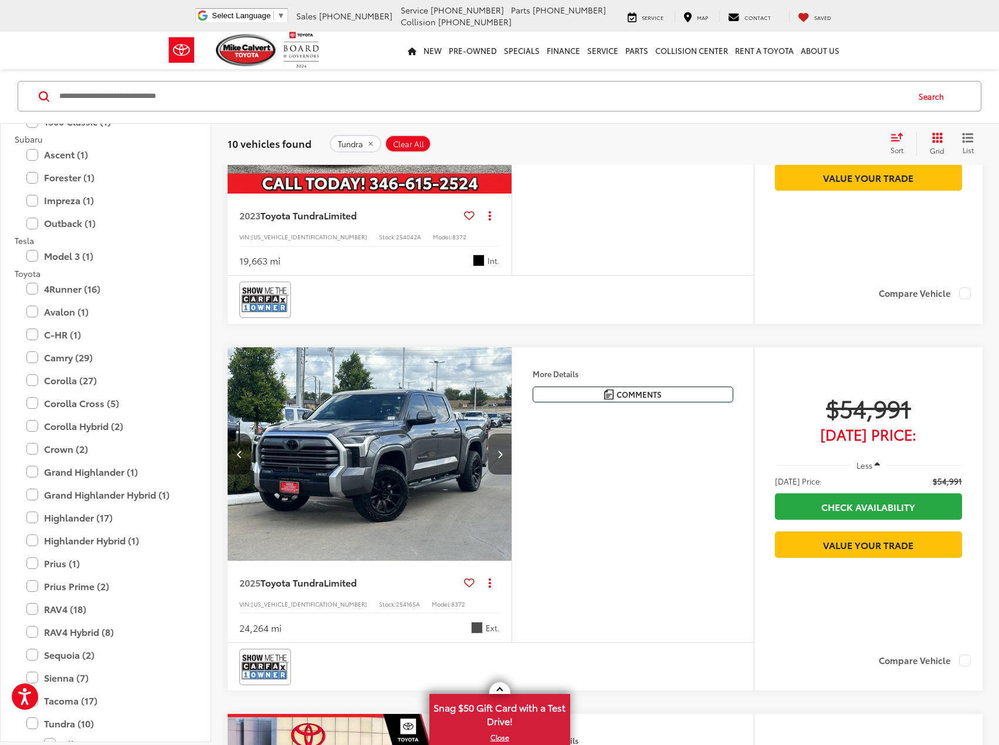
click at [495, 457] on button "Next image" at bounding box center [499, 453] width 23 height 41
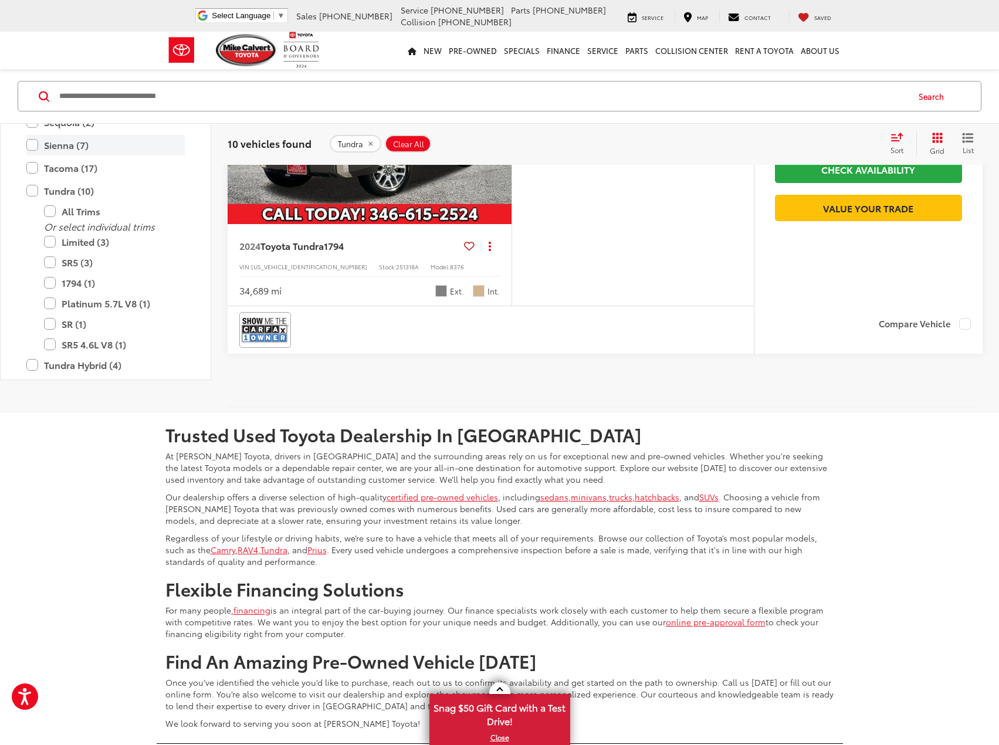
scroll to position [2463, 0]
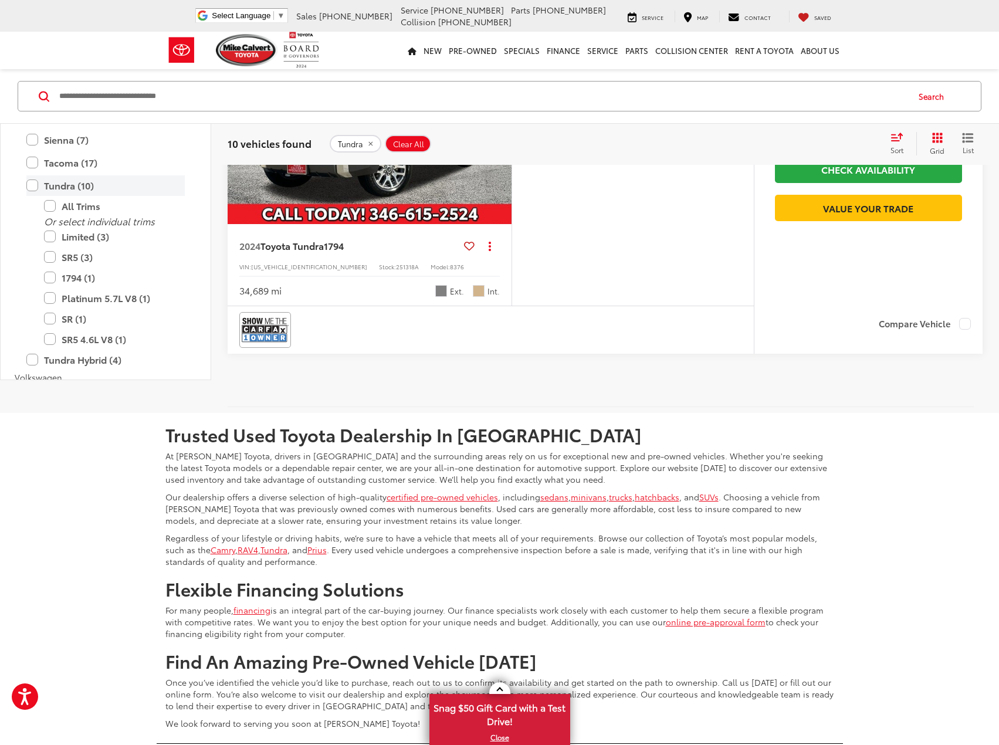
click at [34, 186] on label "Tundra (10)" at bounding box center [105, 185] width 158 height 21
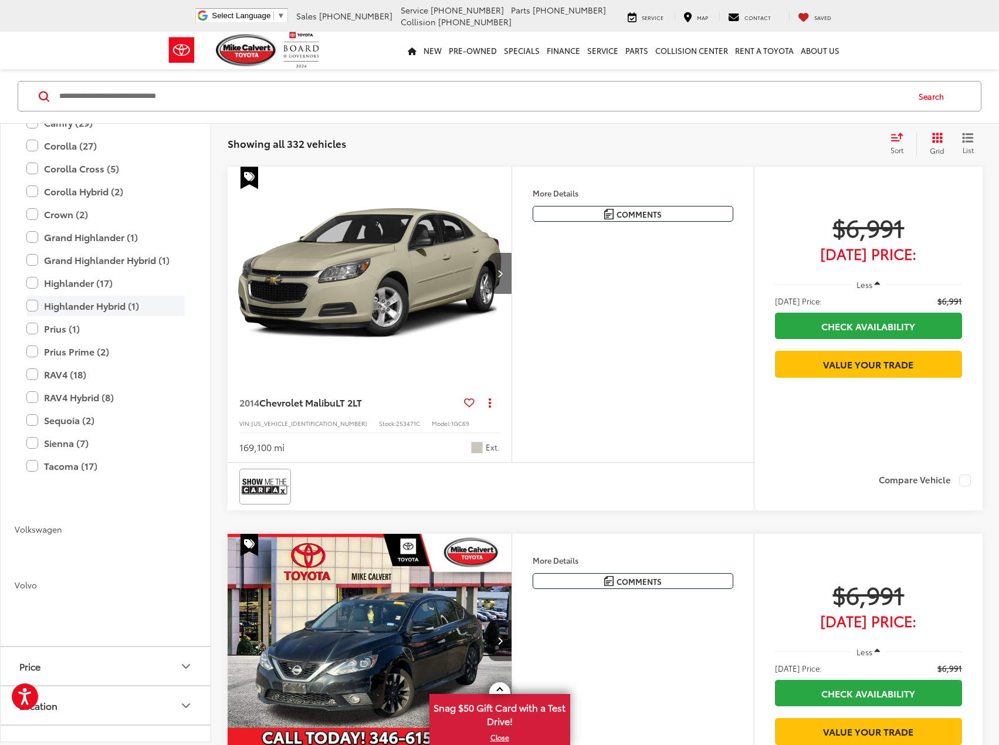
scroll to position [2228, 0]
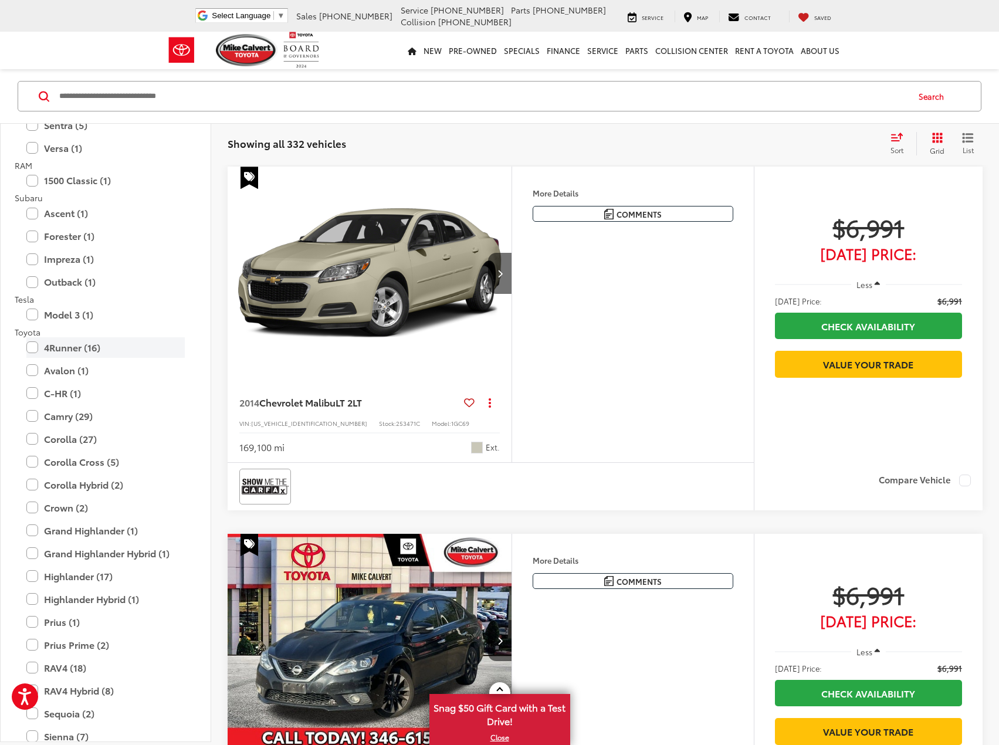
click at [28, 351] on label "4Runner (16)" at bounding box center [105, 347] width 158 height 21
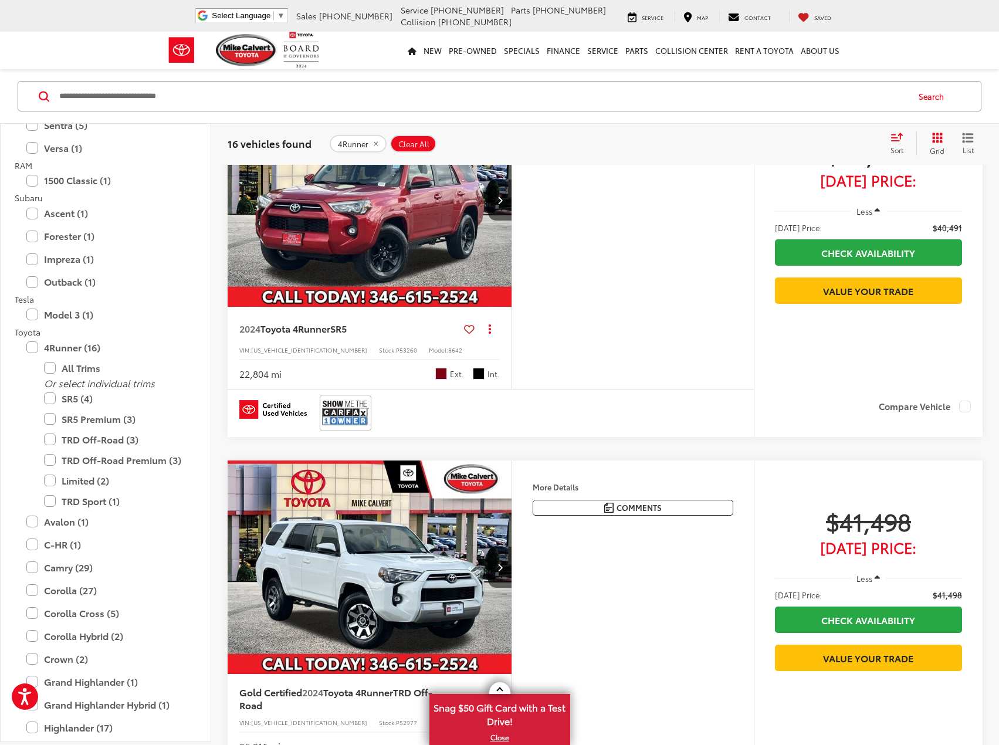
scroll to position [2128, 0]
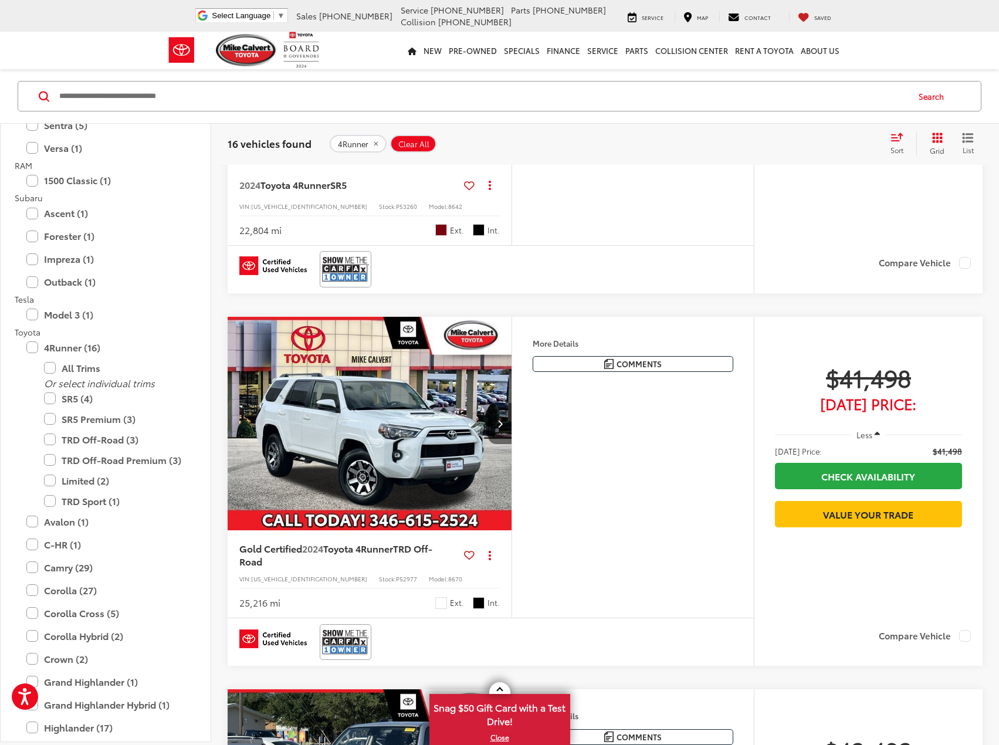
click at [506, 429] on button "Next image" at bounding box center [499, 423] width 23 height 41
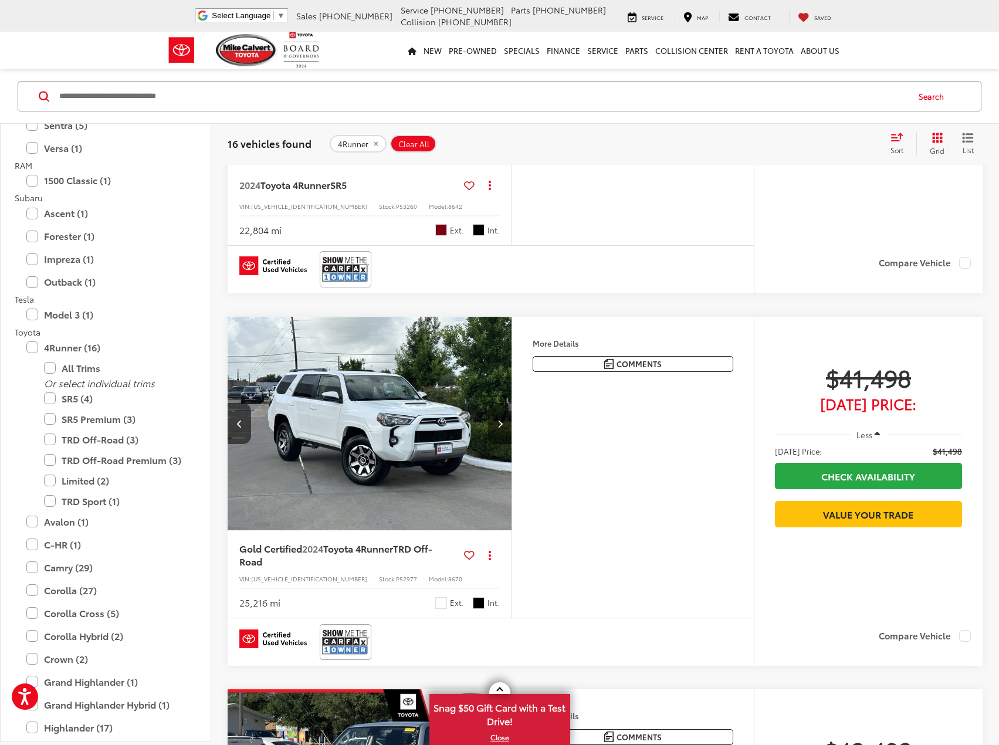
click at [504, 429] on button "Next image" at bounding box center [499, 423] width 23 height 41
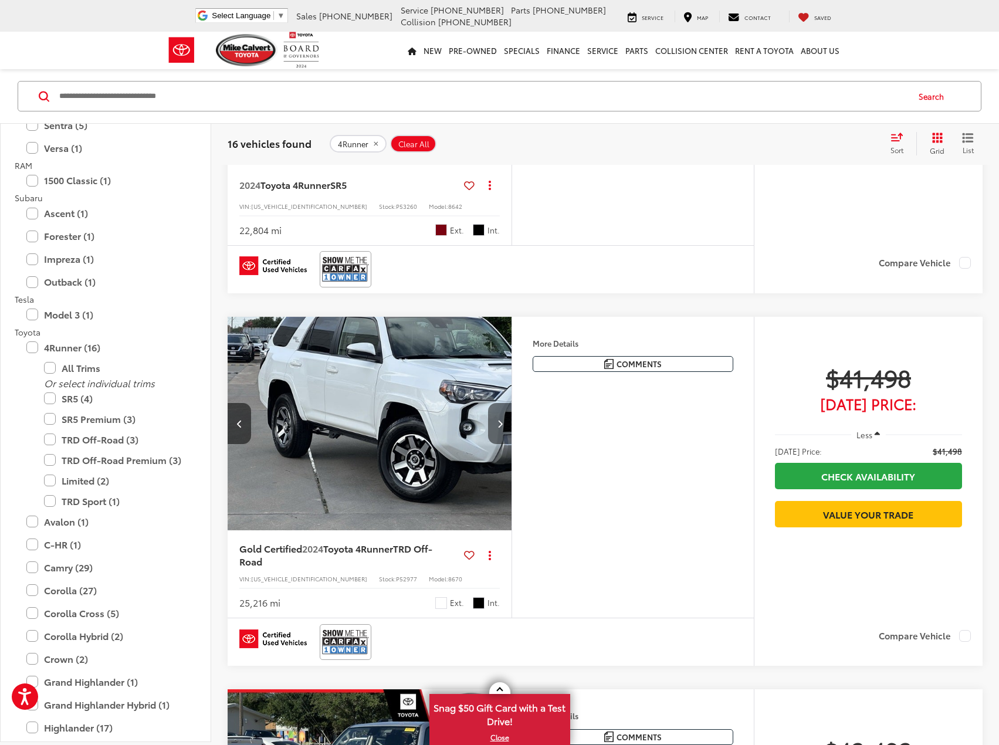
click at [504, 429] on button "Next image" at bounding box center [499, 423] width 23 height 41
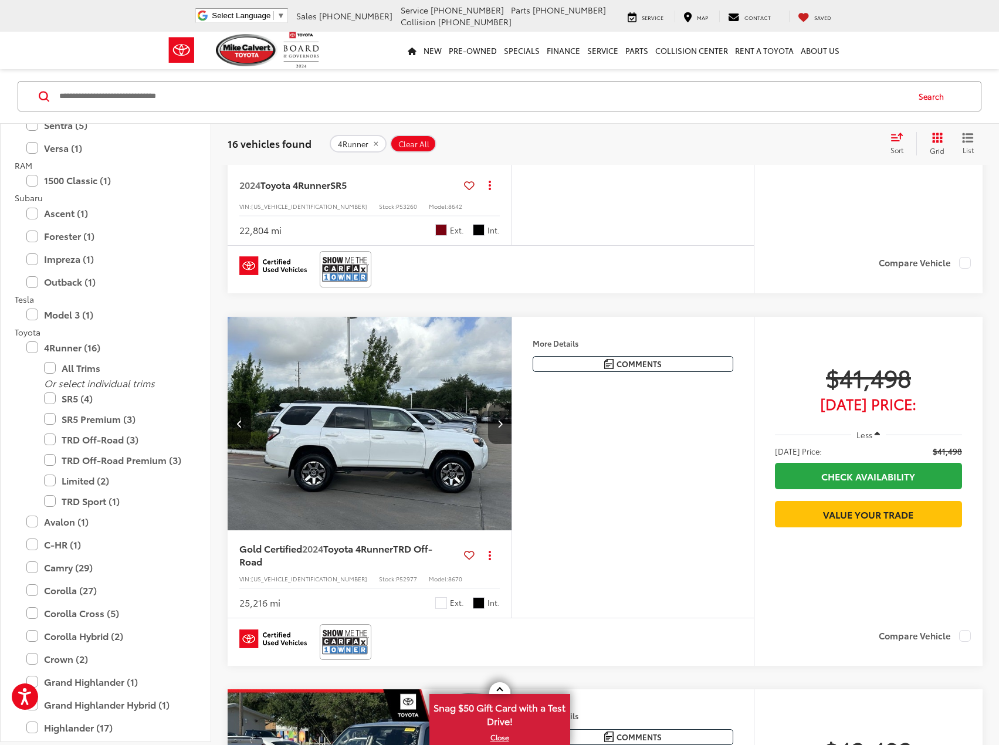
click at [504, 429] on button "Next image" at bounding box center [499, 423] width 23 height 41
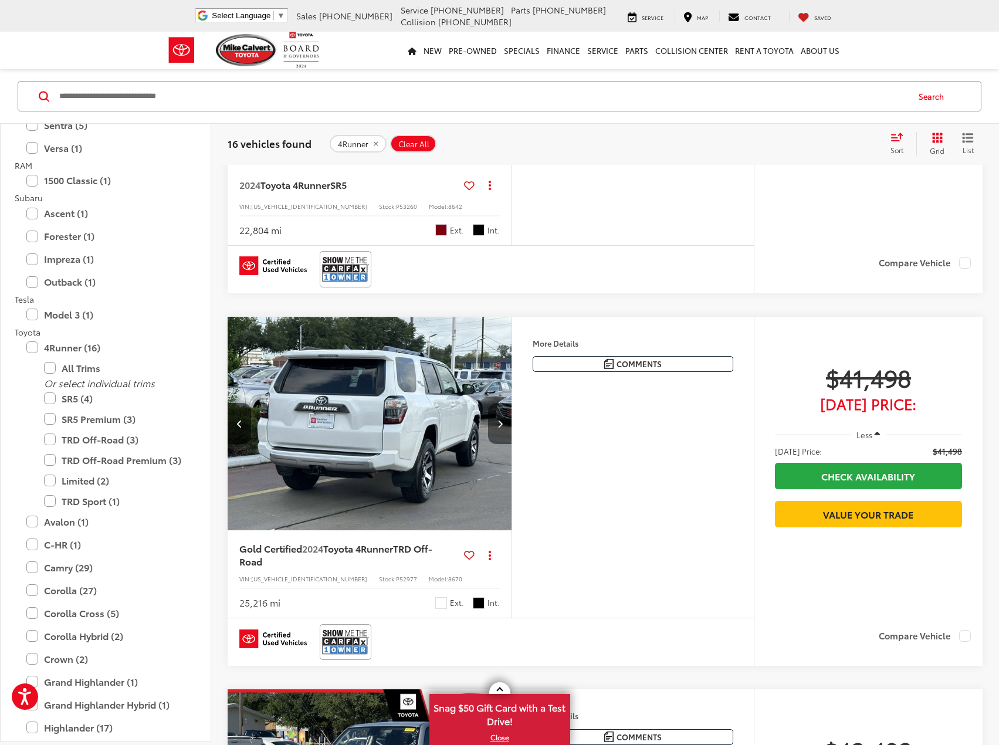
click at [504, 429] on button "Next image" at bounding box center [499, 423] width 23 height 41
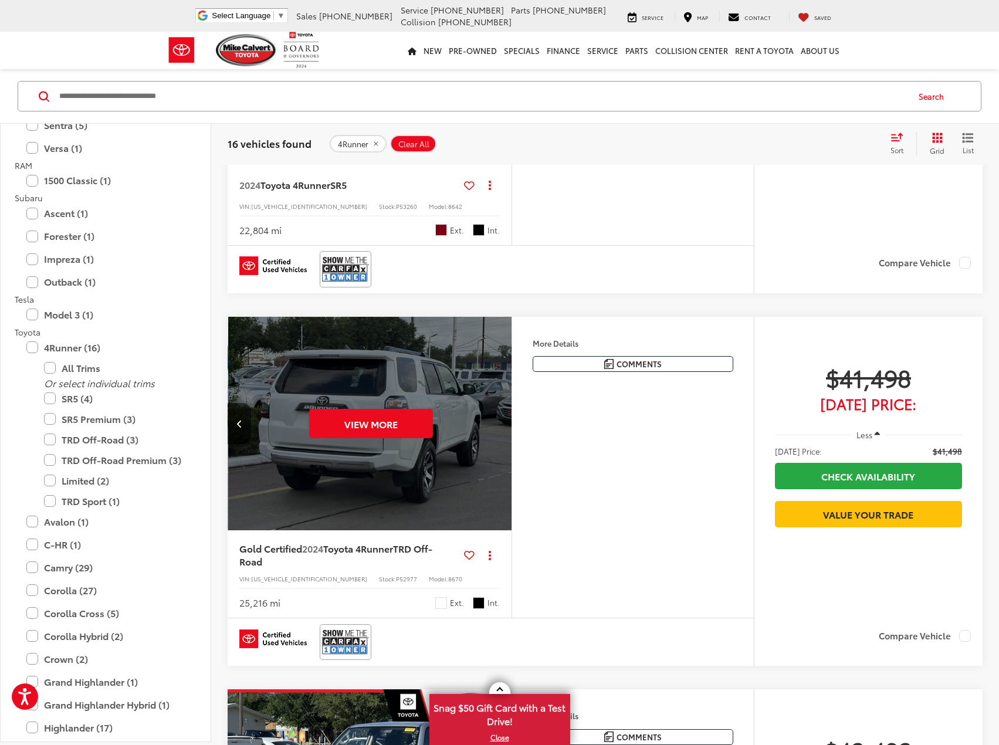
scroll to position [0, 1429]
click at [504, 429] on div "View More" at bounding box center [370, 424] width 286 height 215
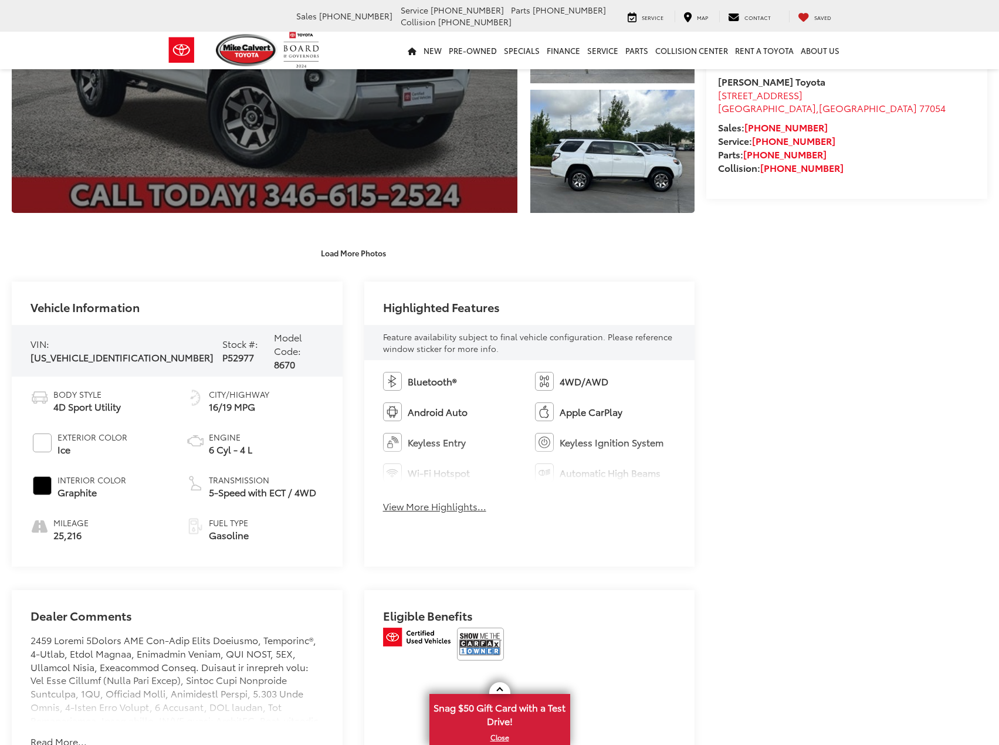
scroll to position [59, 0]
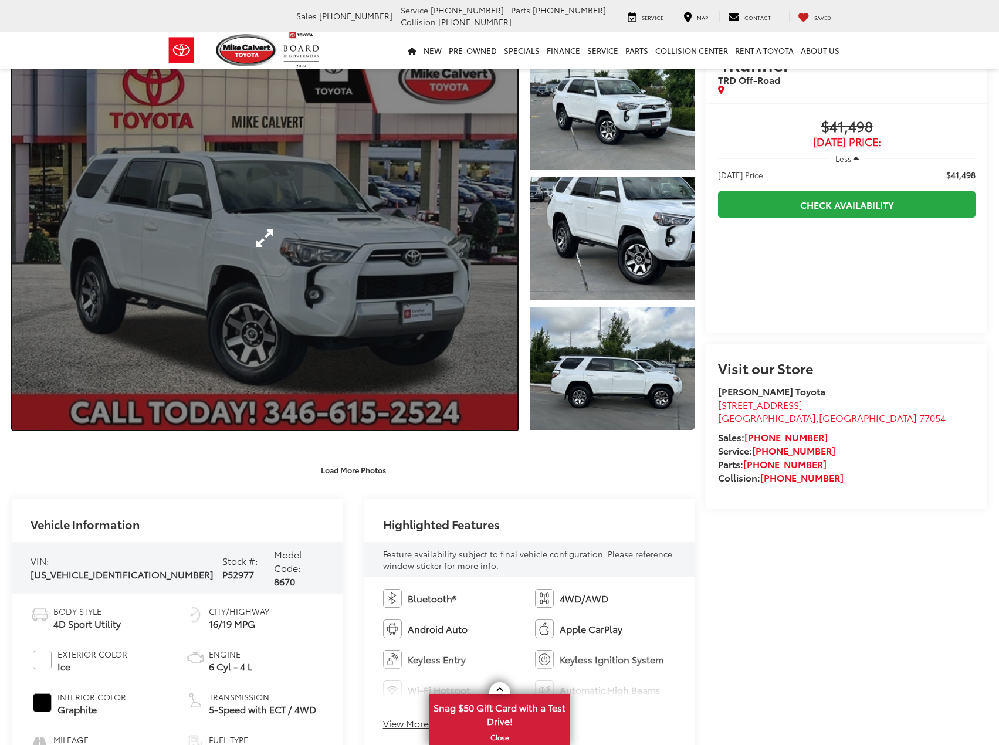
click at [391, 305] on link "Expand Photo 0" at bounding box center [264, 238] width 505 height 383
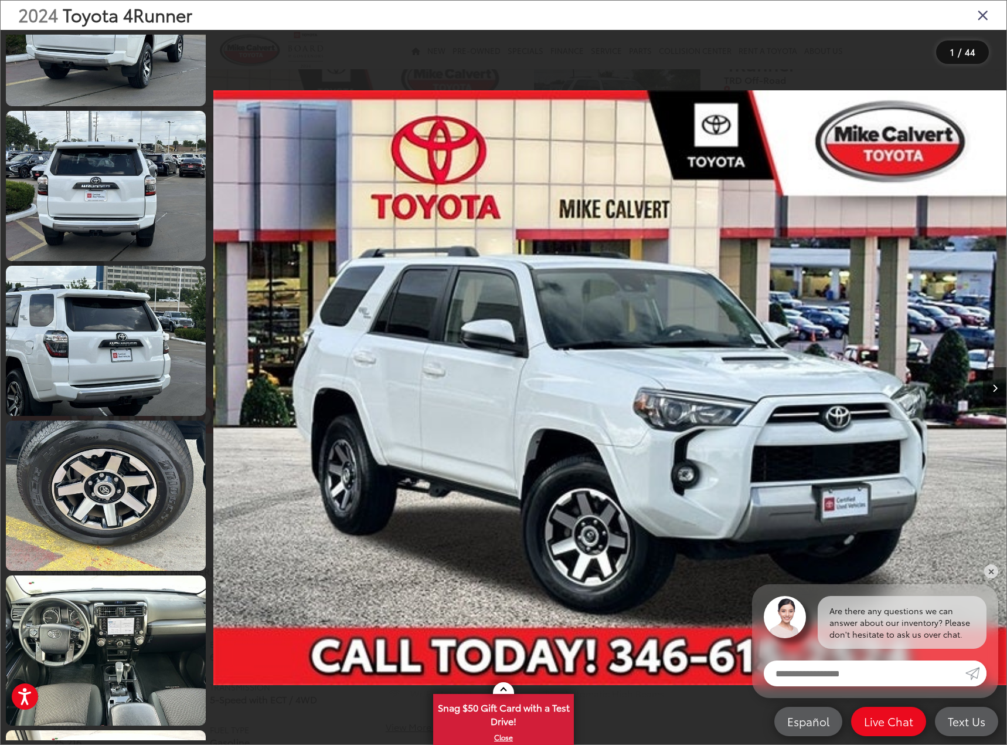
scroll to position [938, 0]
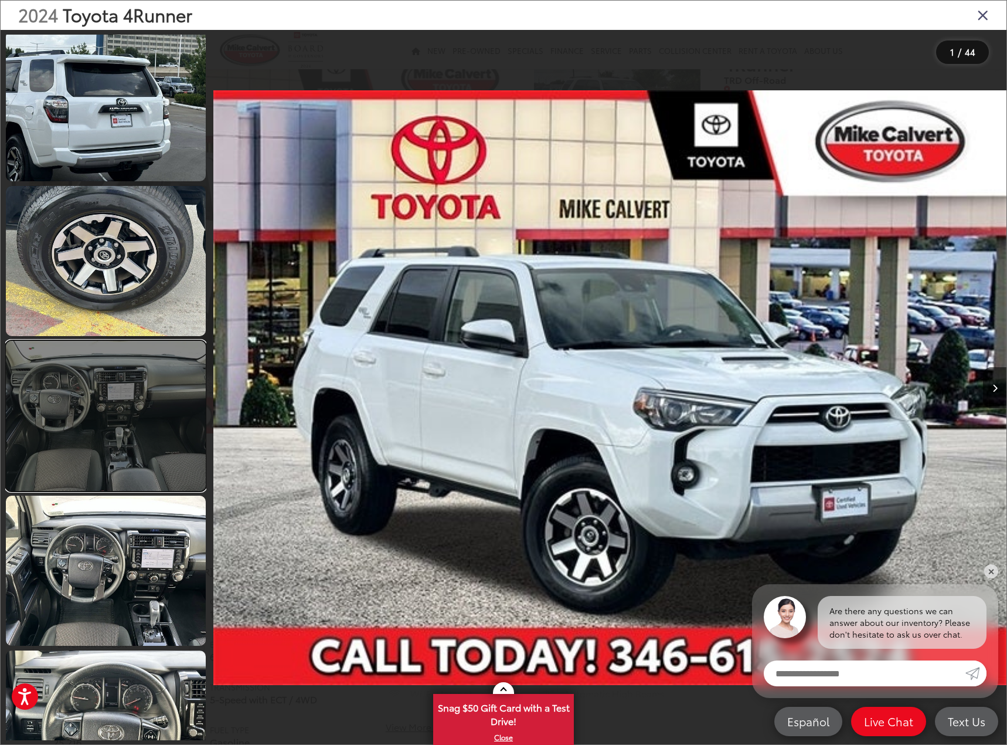
click at [111, 423] on link at bounding box center [106, 416] width 200 height 150
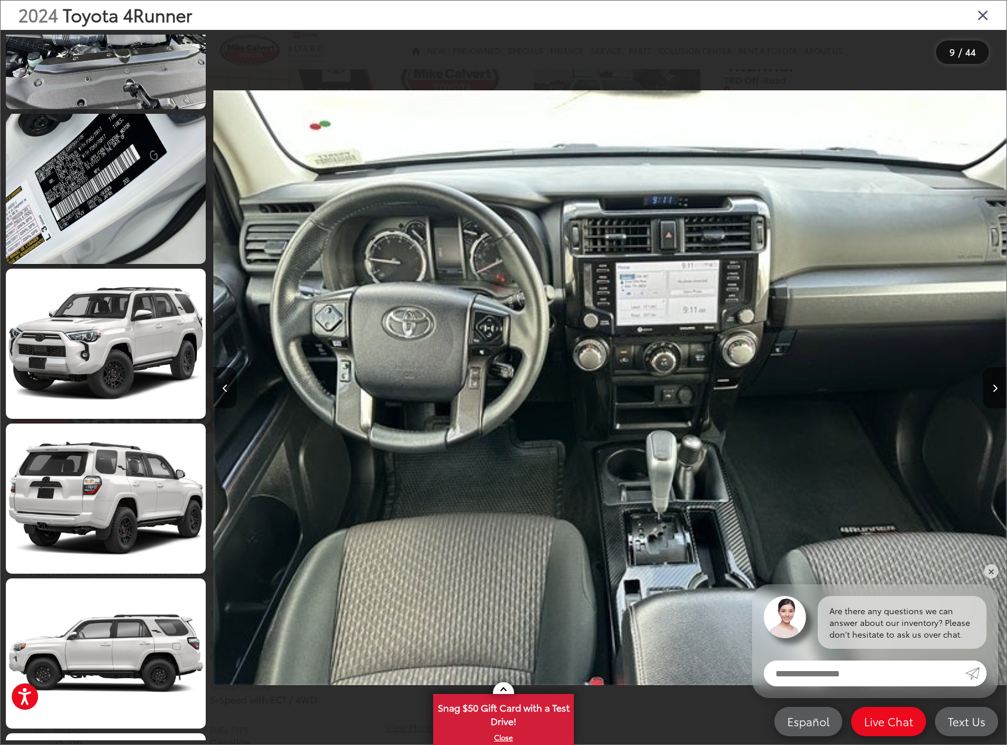
scroll to position [4457, 0]
